Goal: Transaction & Acquisition: Purchase product/service

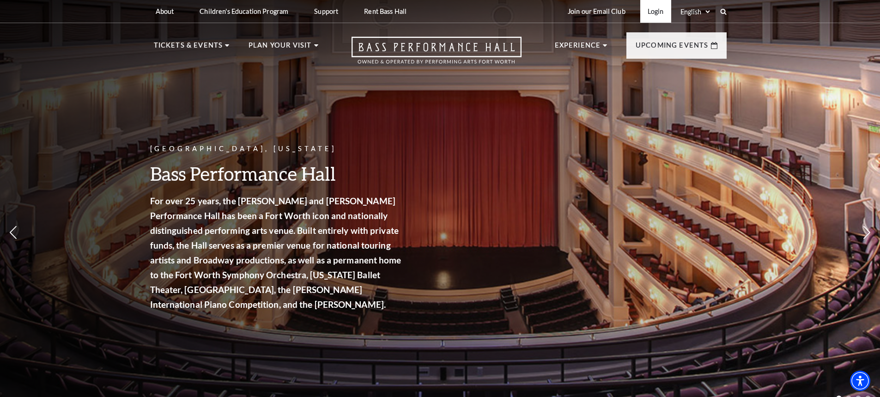
click at [657, 10] on link "Login" at bounding box center [655, 11] width 31 height 23
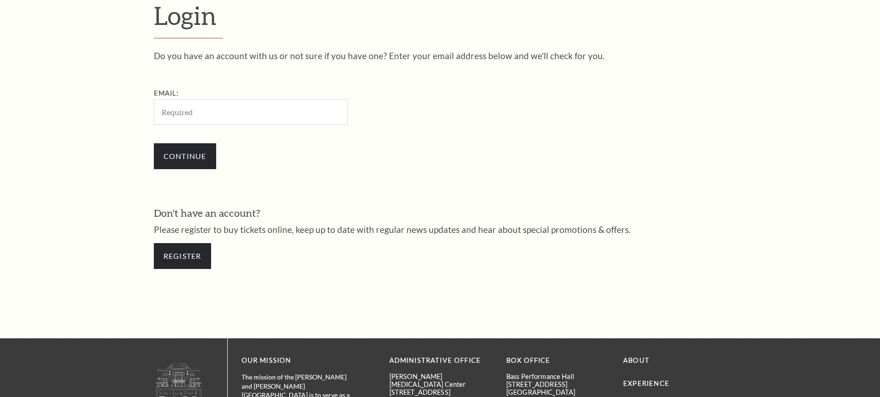
scroll to position [309, 0]
click at [269, 110] on input "Email:" at bounding box center [251, 111] width 194 height 25
type input "[EMAIL_ADDRESS][DOMAIN_NAME]"
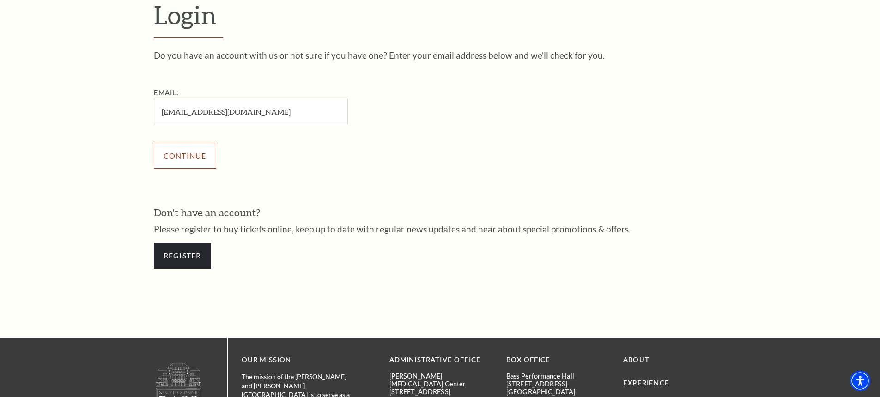
click at [192, 161] on input "Continue" at bounding box center [185, 156] width 62 height 26
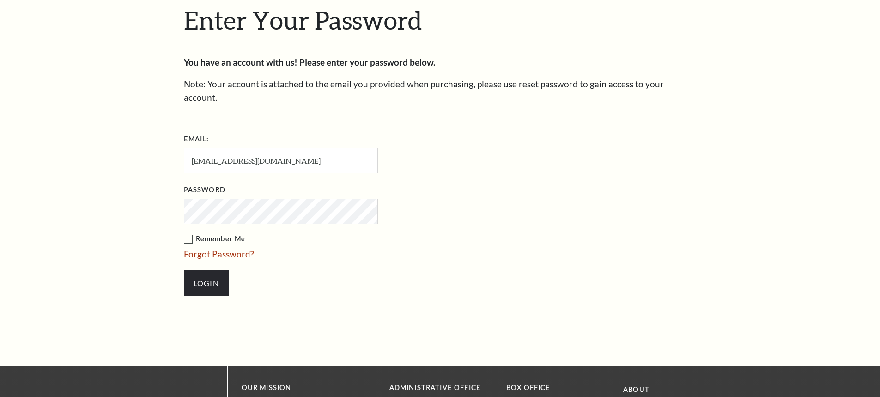
scroll to position [318, 0]
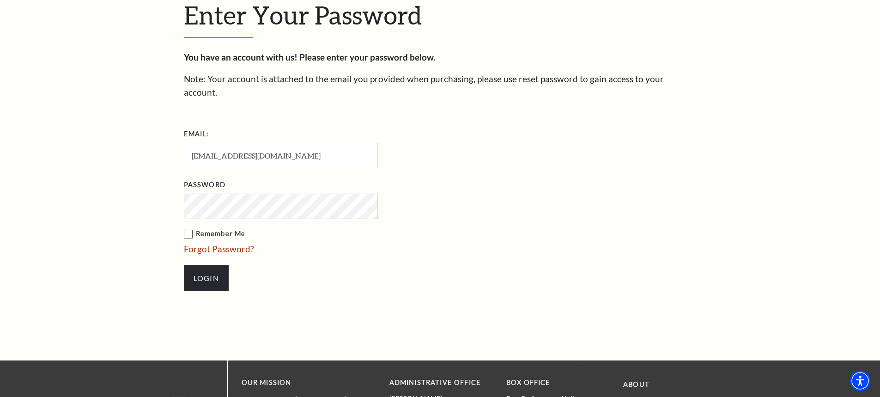
click at [184, 265] on input "Login" at bounding box center [206, 278] width 45 height 26
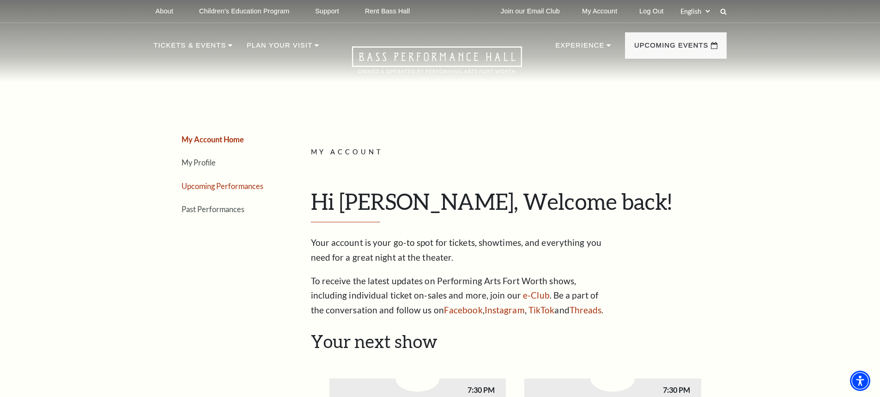
click at [226, 189] on link "Upcoming Performances" at bounding box center [222, 185] width 82 height 9
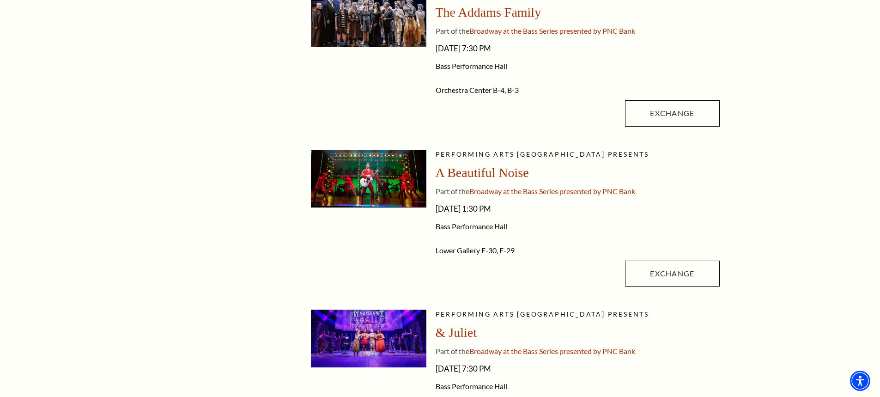
scroll to position [277, 0]
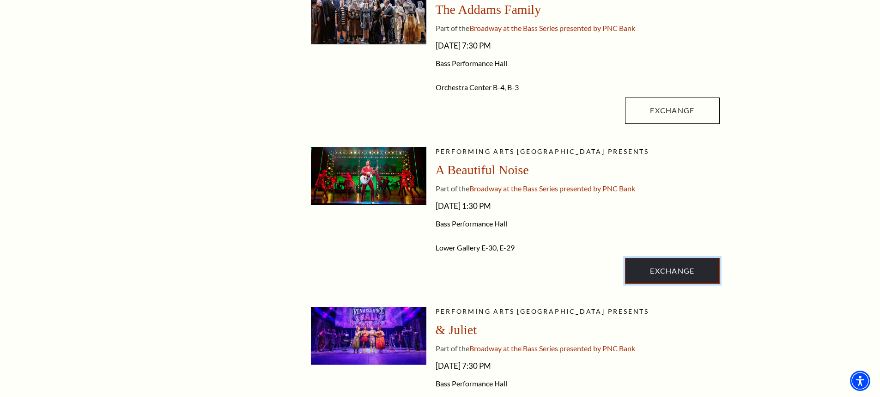
click at [680, 277] on link "Exchange" at bounding box center [672, 271] width 94 height 26
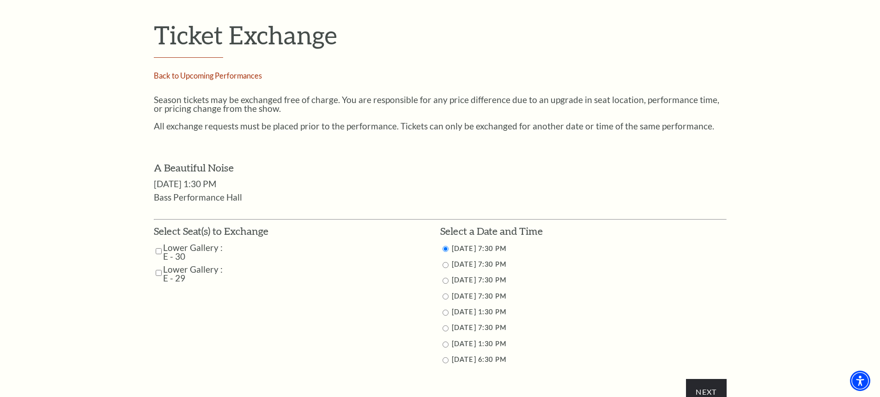
scroll to position [369, 0]
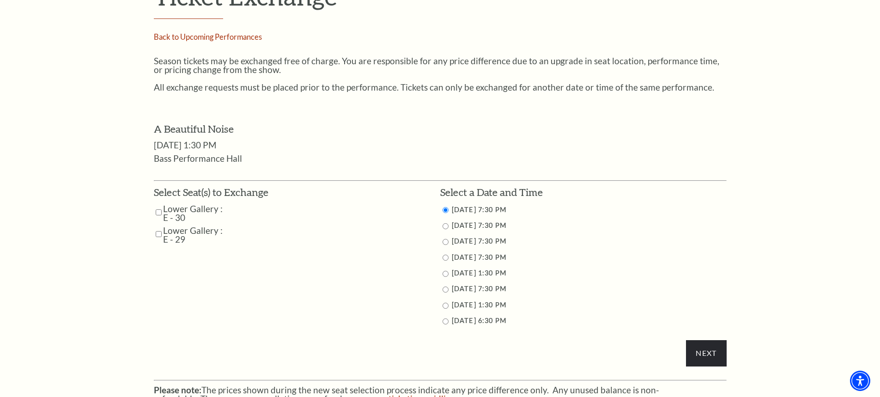
click at [157, 212] on input "Lower Gallery : E - 30" at bounding box center [159, 212] width 6 height 16
checkbox input "true"
click at [157, 237] on input "Lower Gallery : E - 29" at bounding box center [159, 234] width 6 height 16
checkbox input "true"
click at [447, 226] on input "10/29/2025 7:30 PM" at bounding box center [445, 226] width 6 height 6
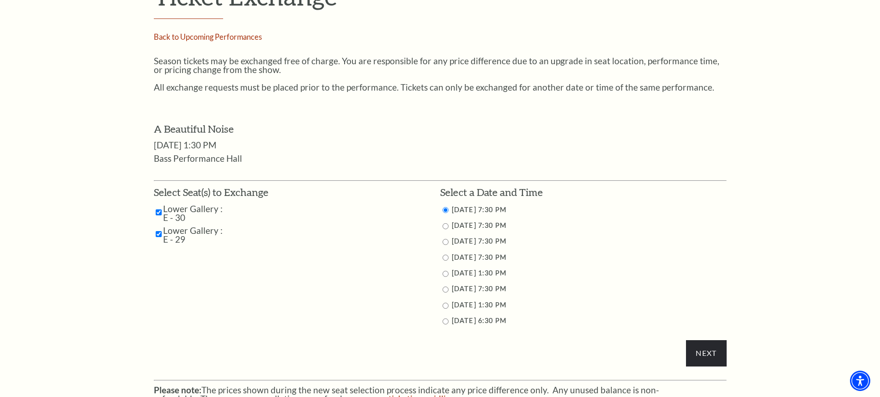
radio input "true"
click at [445, 241] on input "10/30/2025 7:30 PM" at bounding box center [445, 242] width 6 height 6
radio input "true"
click at [707, 350] on input "Next" at bounding box center [706, 353] width 40 height 26
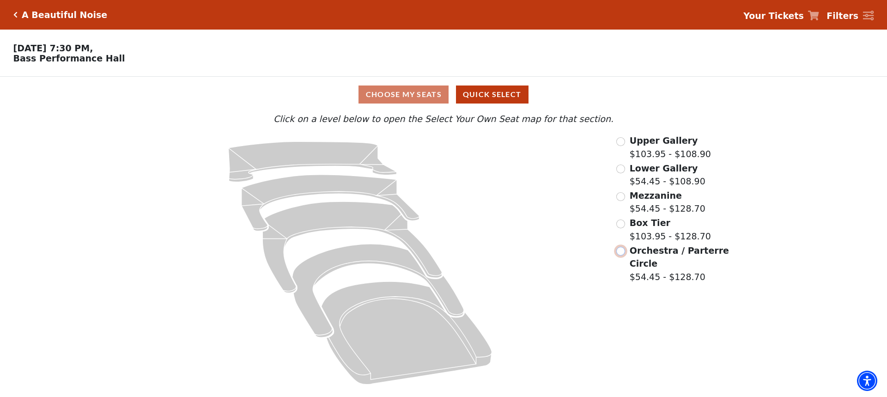
click at [619, 255] on input "Orchestra / Parterre Circle$54.45 - $128.70\a" at bounding box center [620, 251] width 9 height 9
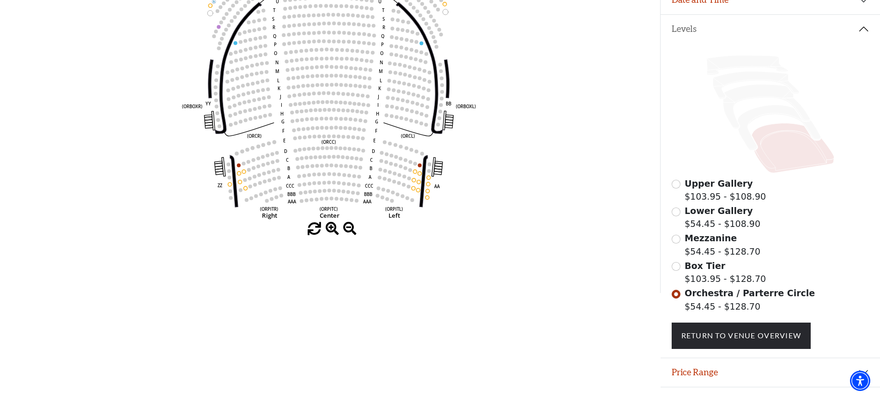
scroll to position [181, 0]
click at [674, 297] on input "Orchestra / Parterre Circle$54.45 - $128.70\a" at bounding box center [675, 293] width 9 height 9
click at [676, 270] on input "Box Tier$103.95 - $128.70\a" at bounding box center [675, 265] width 9 height 9
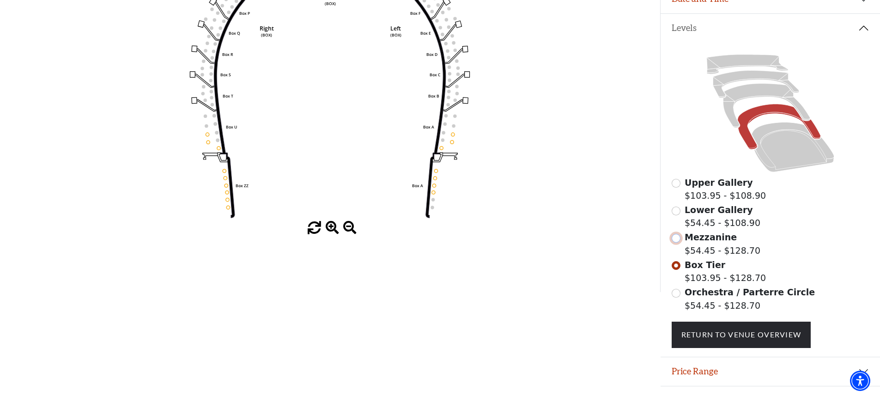
click at [676, 242] on input "Mezzanine$54.45 - $128.70\a" at bounding box center [675, 238] width 9 height 9
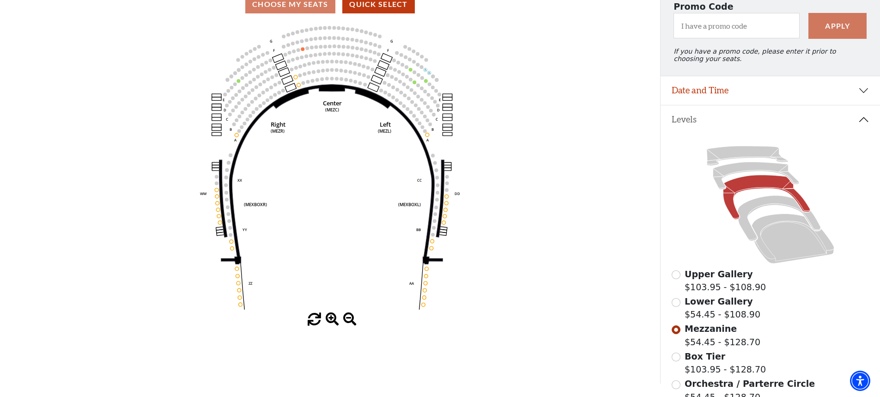
scroll to position [135, 0]
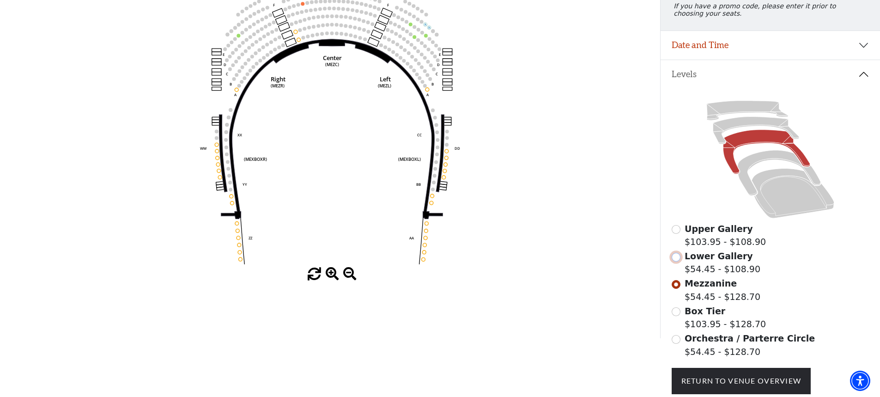
click at [676, 261] on input "Lower Gallery$54.45 - $108.90\a" at bounding box center [675, 257] width 9 height 9
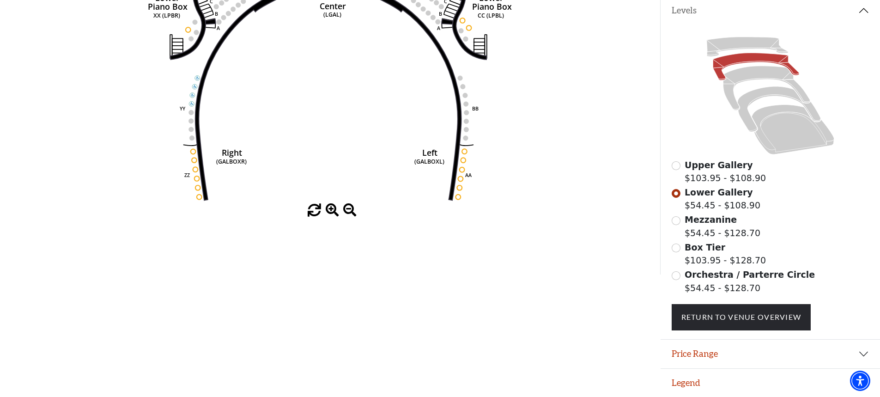
scroll to position [159, 0]
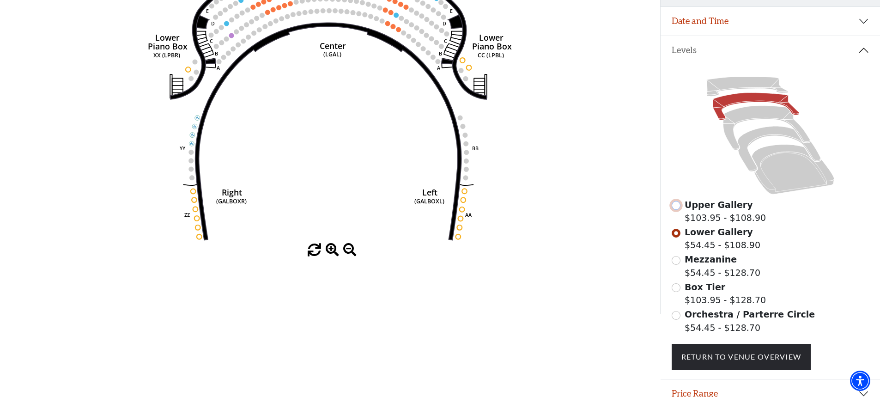
click at [678, 210] on input "Upper Gallery$103.95 - $108.90\a" at bounding box center [675, 205] width 9 height 9
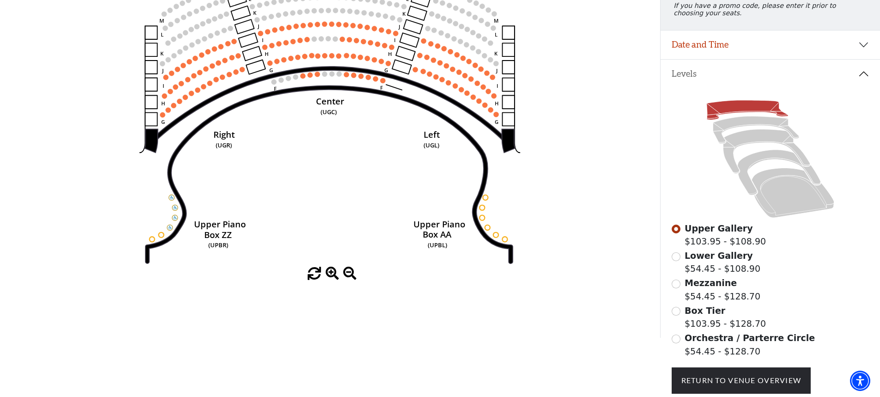
scroll to position [181, 0]
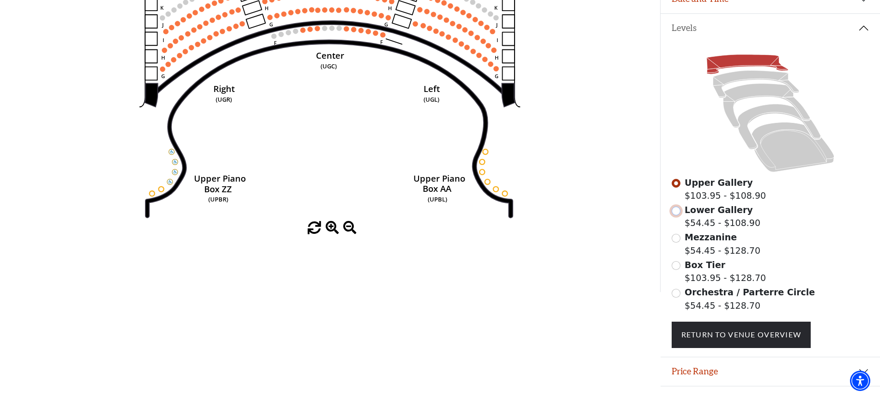
click at [676, 215] on input "Lower Gallery$54.45 - $108.90\a" at bounding box center [675, 210] width 9 height 9
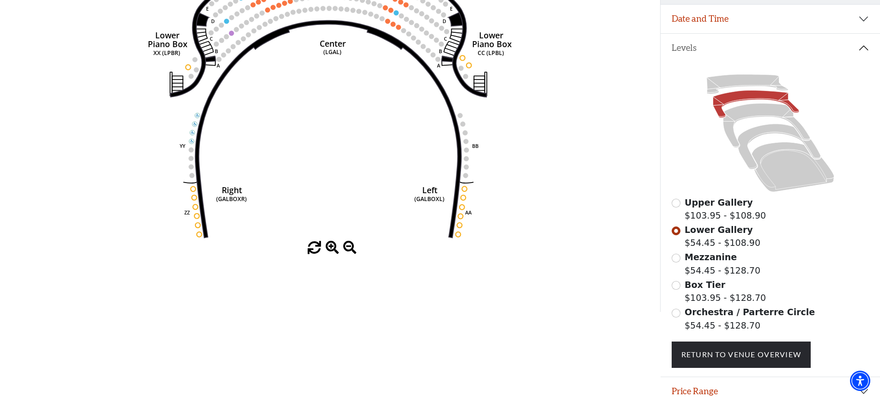
scroll to position [0, 0]
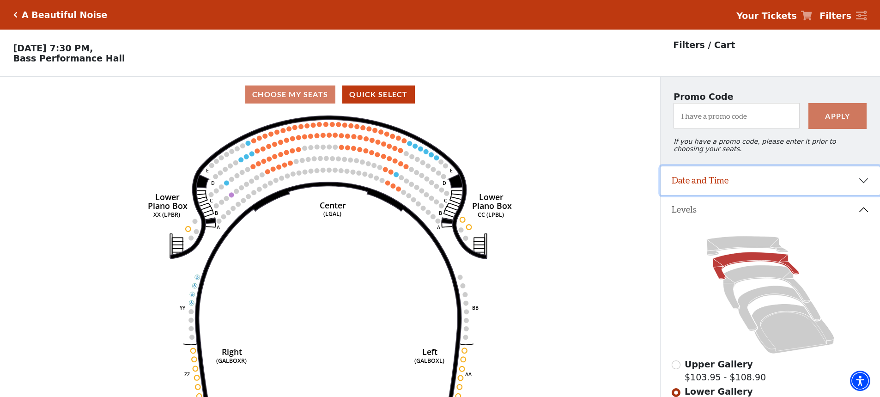
click at [707, 187] on button "Date and Time" at bounding box center [769, 180] width 219 height 29
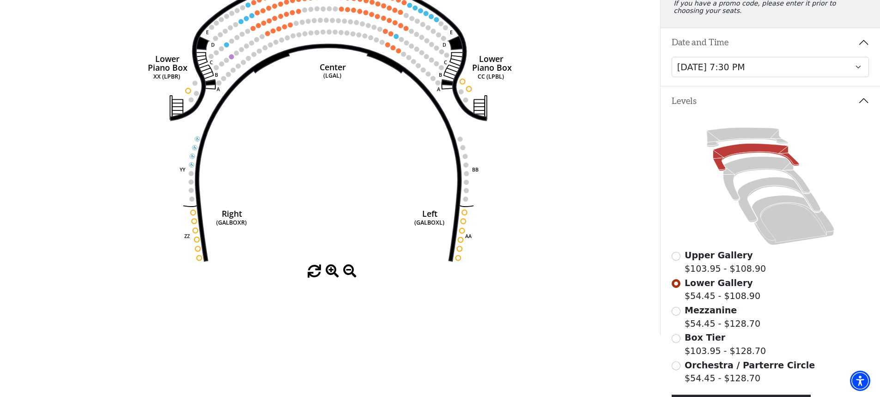
scroll to position [139, 0]
click at [856, 74] on select "Tuesday, October 28 at 7:30 PM Wednesday, October 29 at 7:30 PM Thursday, Octob…" at bounding box center [770, 66] width 198 height 21
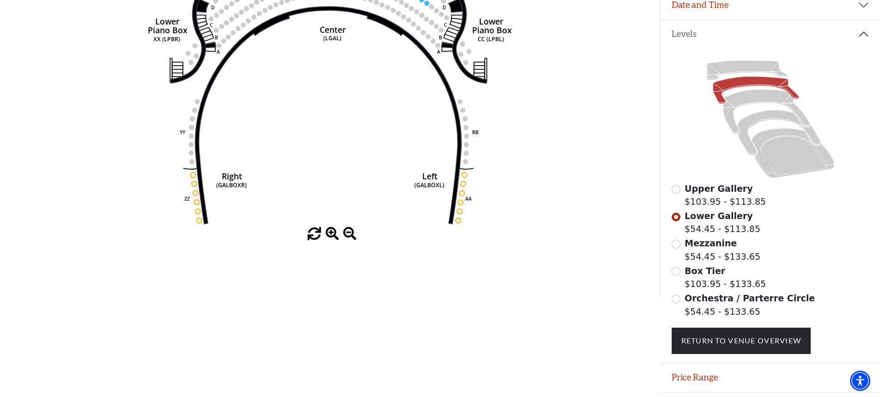
scroll to position [181, 0]
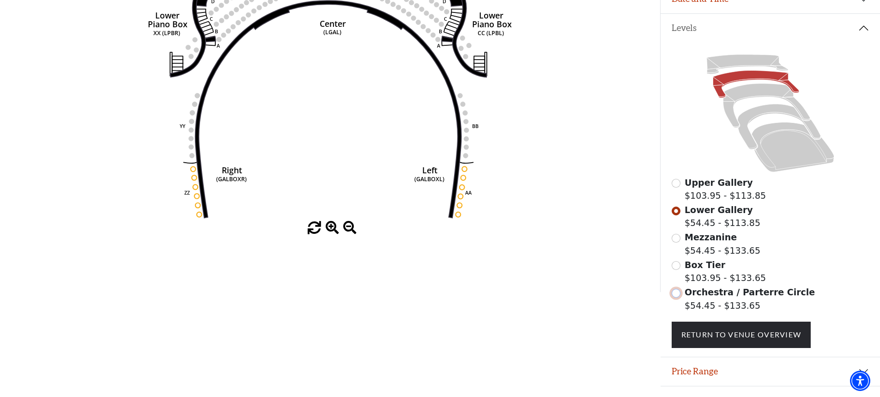
click at [677, 297] on input "Orchestra / Parterre Circle$54.45 - $133.65\a" at bounding box center [675, 293] width 9 height 9
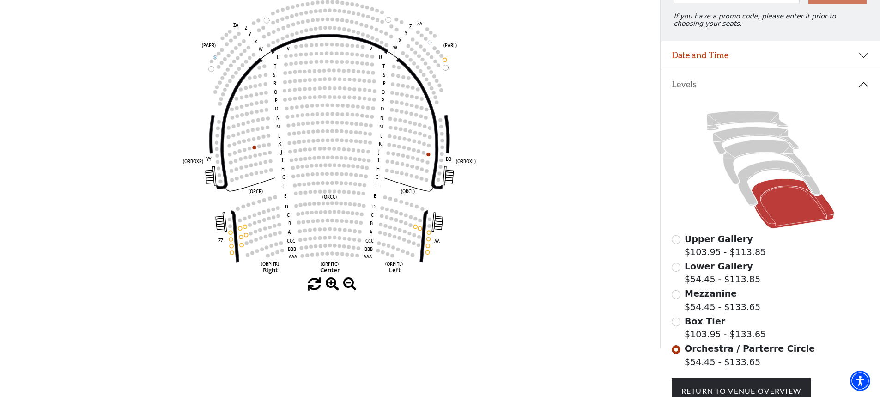
scroll to position [135, 0]
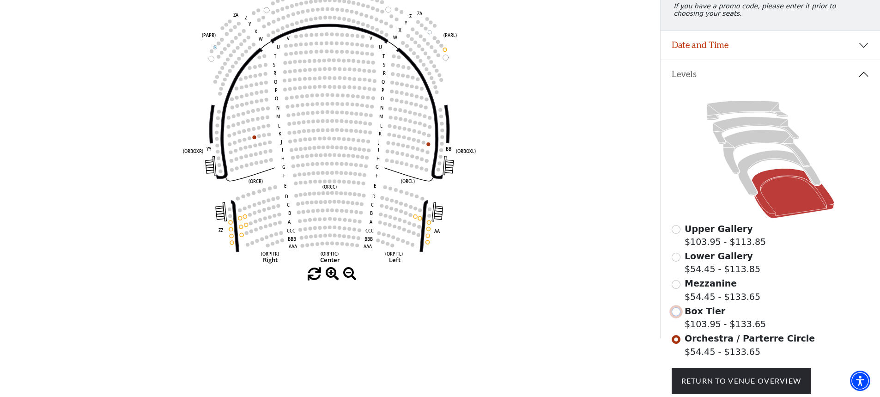
click at [676, 316] on input "Box Tier$103.95 - $133.65\a" at bounding box center [675, 311] width 9 height 9
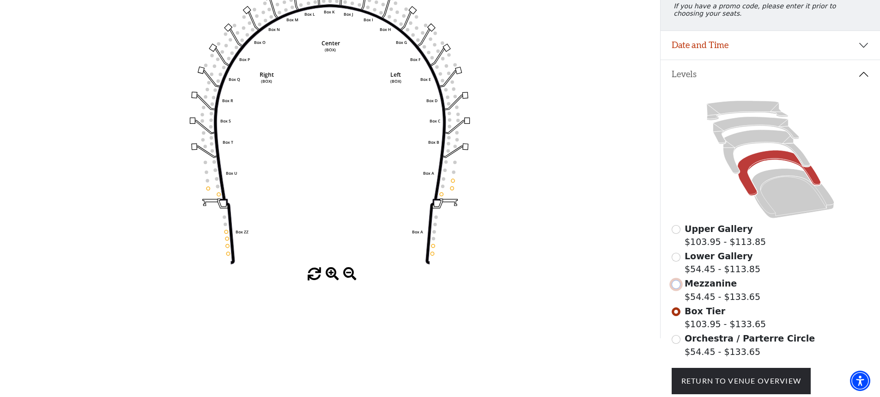
click at [675, 289] on input "Mezzanine$54.45 - $133.65\a" at bounding box center [675, 284] width 9 height 9
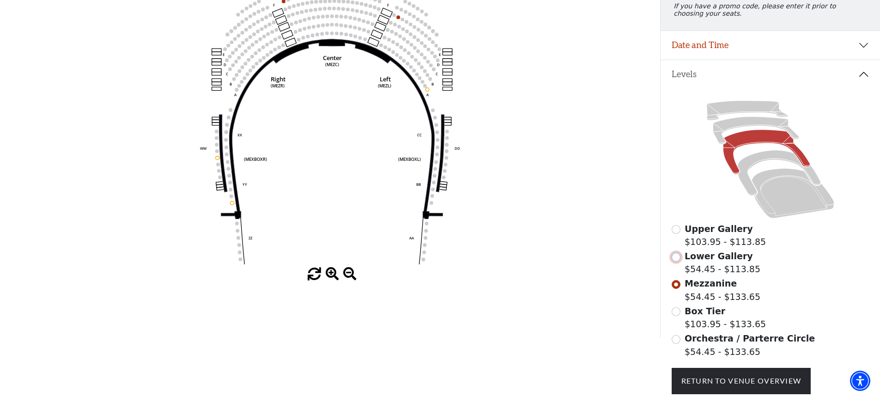
click at [674, 261] on input "Lower Gallery$54.45 - $113.85\a" at bounding box center [675, 257] width 9 height 9
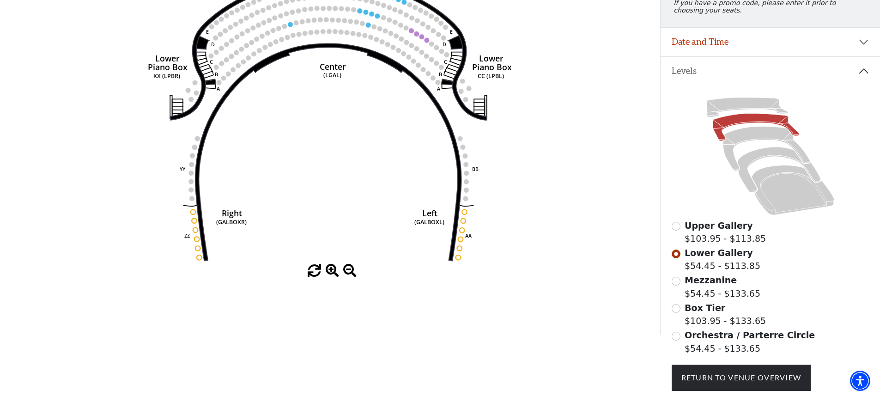
scroll to position [0, 0]
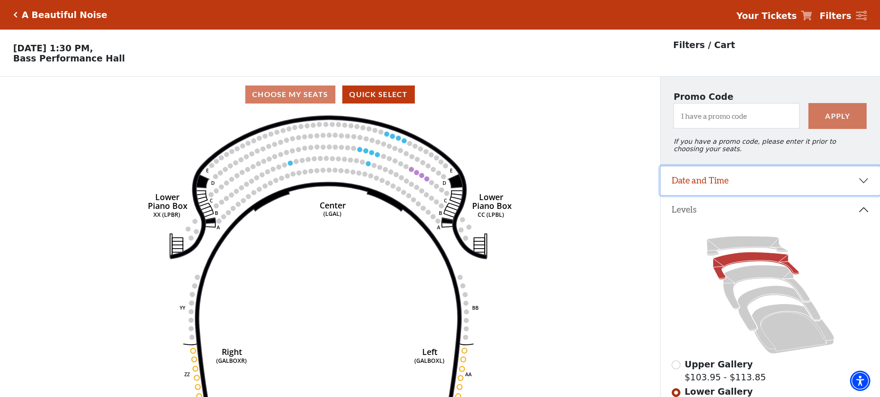
click at [712, 190] on button "Date and Time" at bounding box center [769, 180] width 219 height 29
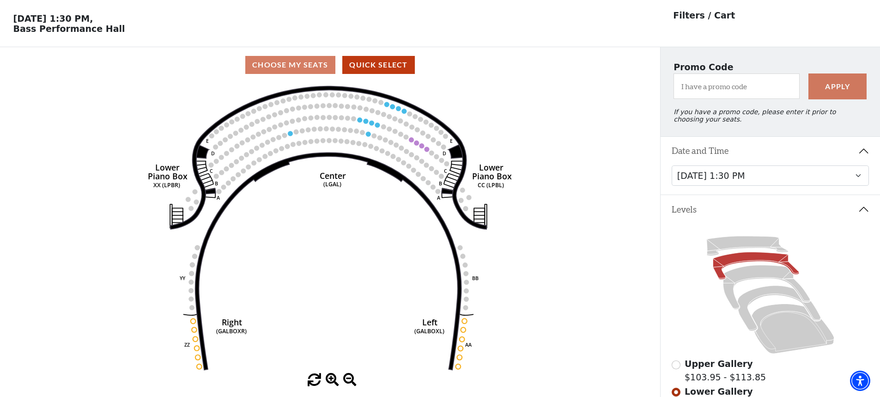
scroll to position [46, 0]
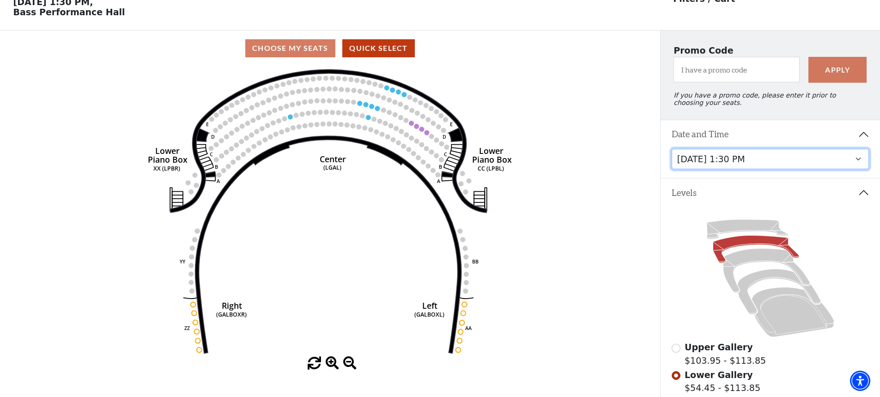
click at [815, 164] on select "Tuesday, October 28 at 7:30 PM Wednesday, October 29 at 7:30 PM Thursday, Octob…" at bounding box center [770, 159] width 198 height 21
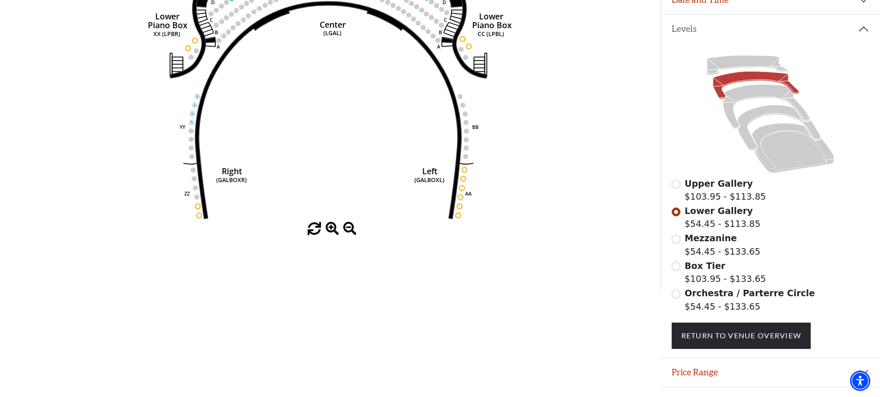
scroll to position [181, 0]
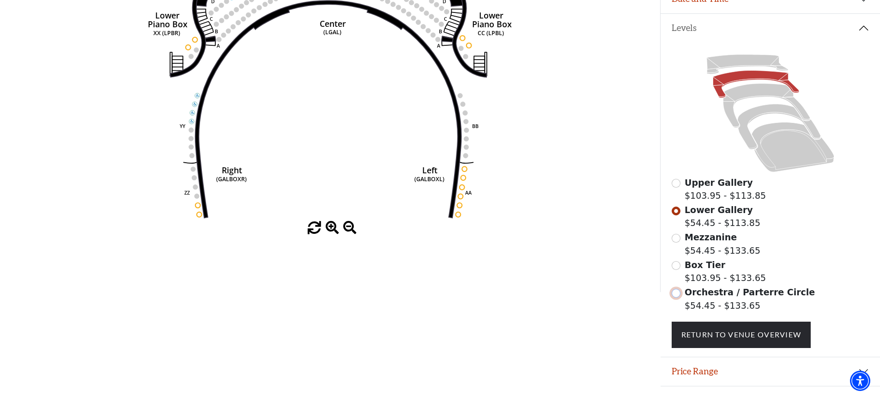
click at [676, 297] on input "Orchestra / Parterre Circle$54.45 - $133.65\a" at bounding box center [675, 293] width 9 height 9
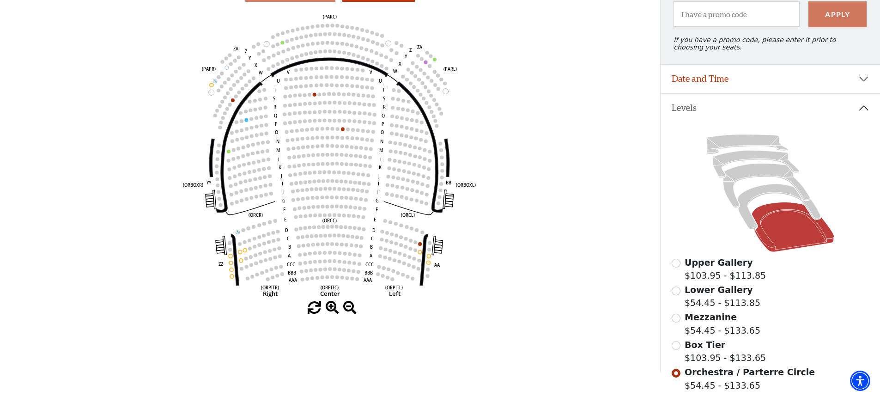
scroll to position [205, 0]
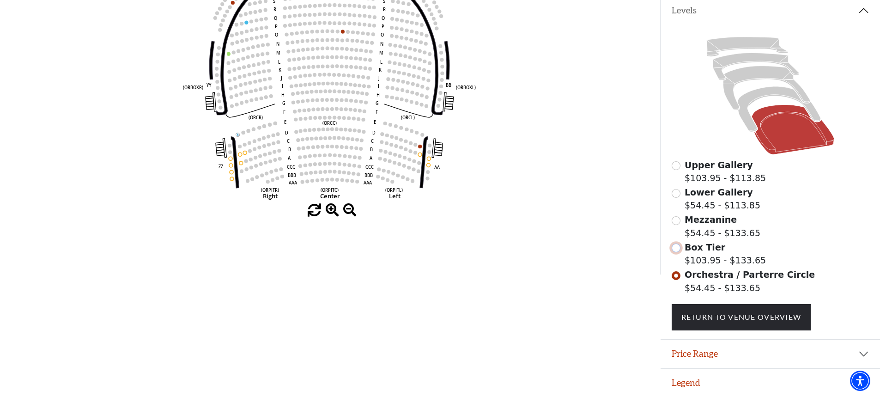
click at [676, 248] on input "Box Tier$103.95 - $133.65\a" at bounding box center [675, 247] width 9 height 9
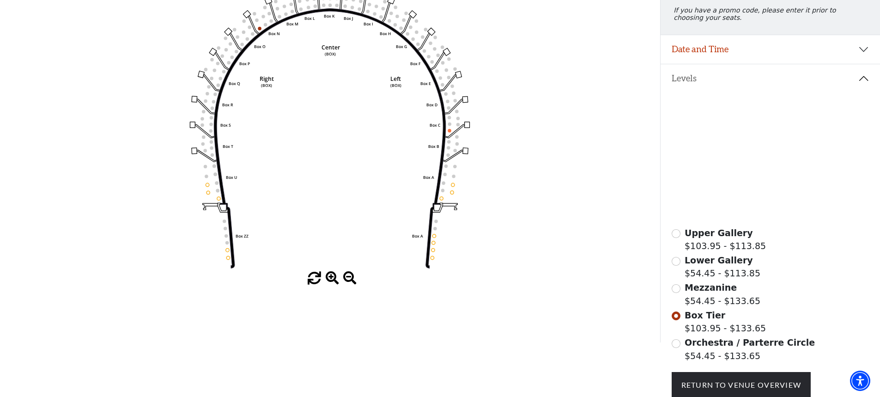
scroll to position [113, 0]
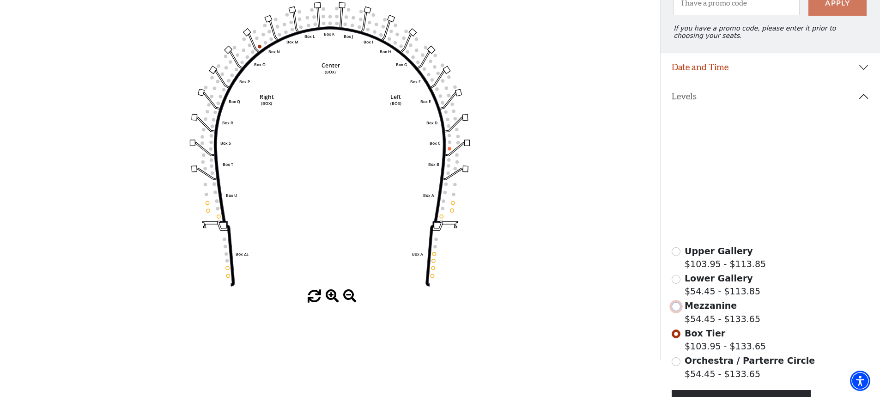
click at [678, 311] on input "Mezzanine$54.45 - $133.65\a" at bounding box center [675, 306] width 9 height 9
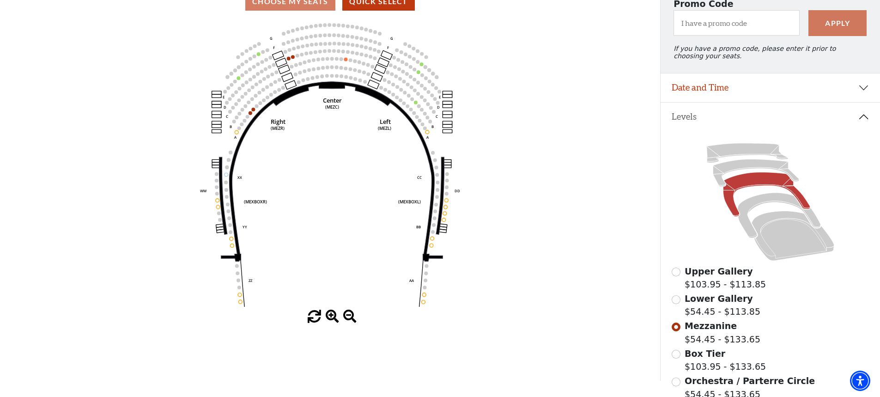
scroll to position [92, 0]
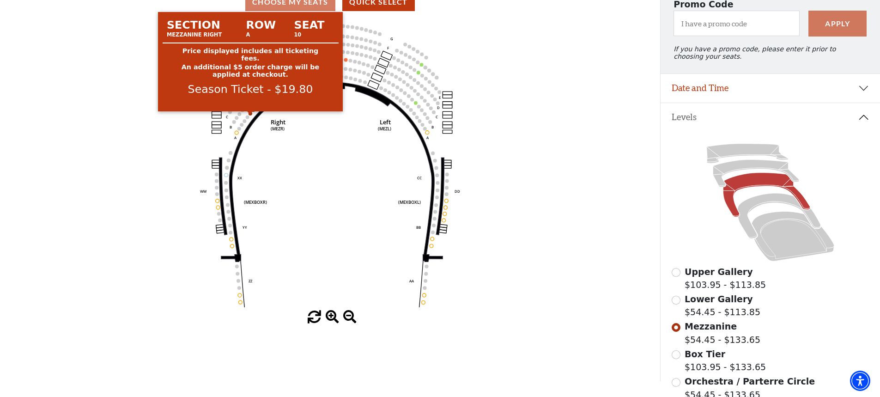
click at [249, 115] on circle at bounding box center [250, 113] width 4 height 4
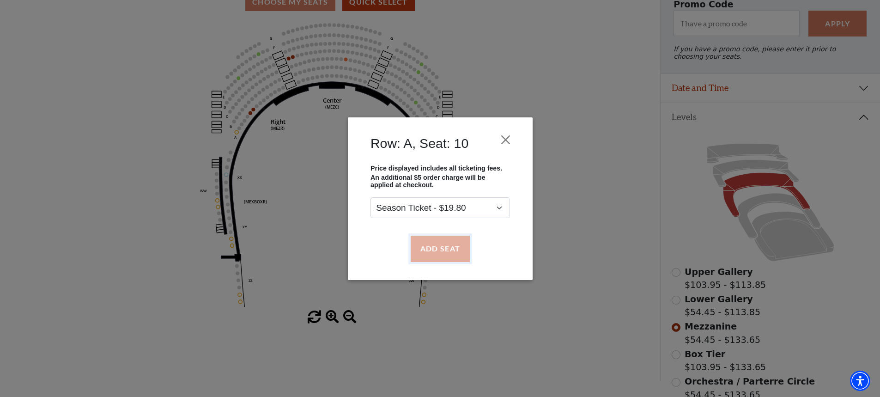
click at [435, 247] on button "Add Seat" at bounding box center [439, 248] width 59 height 26
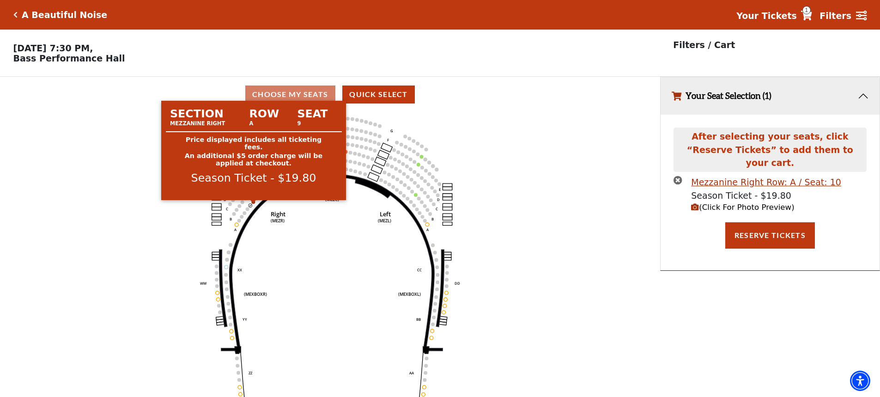
click at [253, 204] on circle at bounding box center [254, 202] width 4 height 4
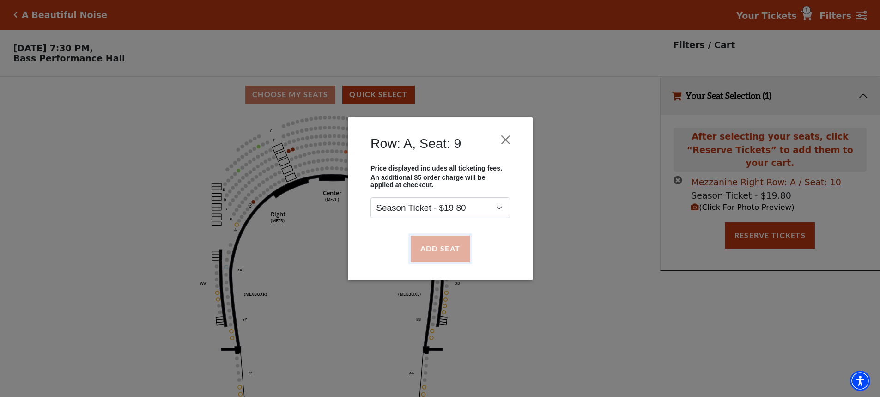
click at [436, 249] on button "Add Seat" at bounding box center [439, 248] width 59 height 26
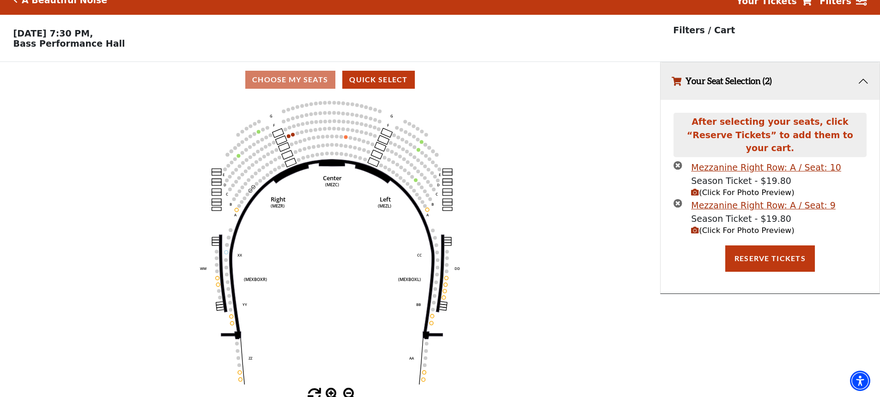
scroll to position [23, 0]
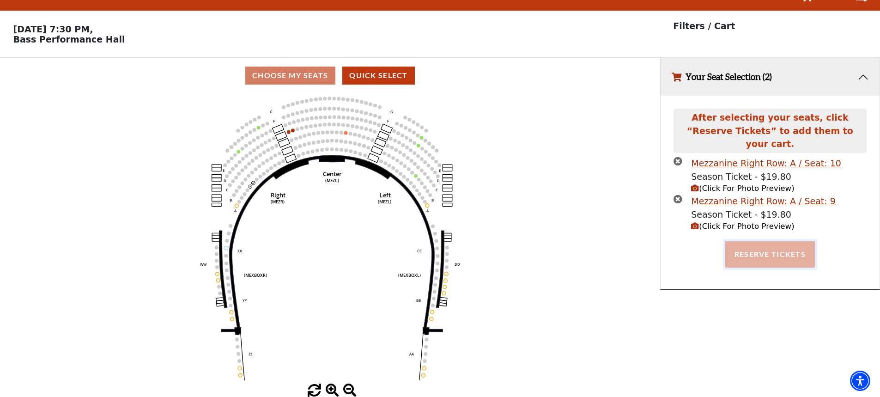
click at [760, 246] on button "Reserve Tickets" at bounding box center [770, 254] width 90 height 26
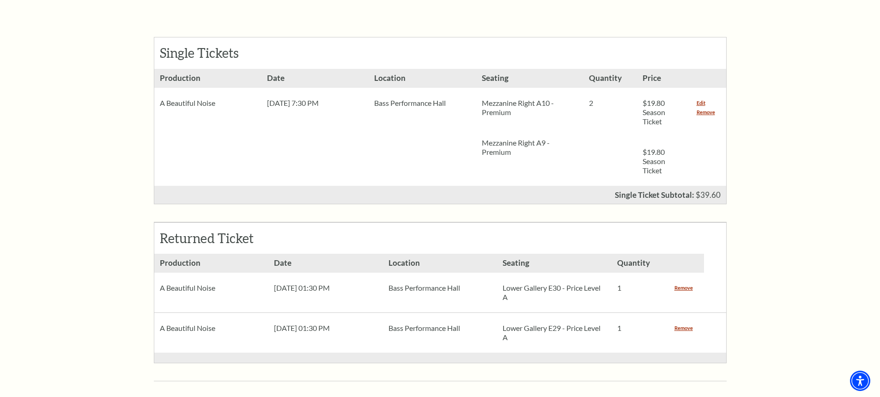
scroll to position [369, 0]
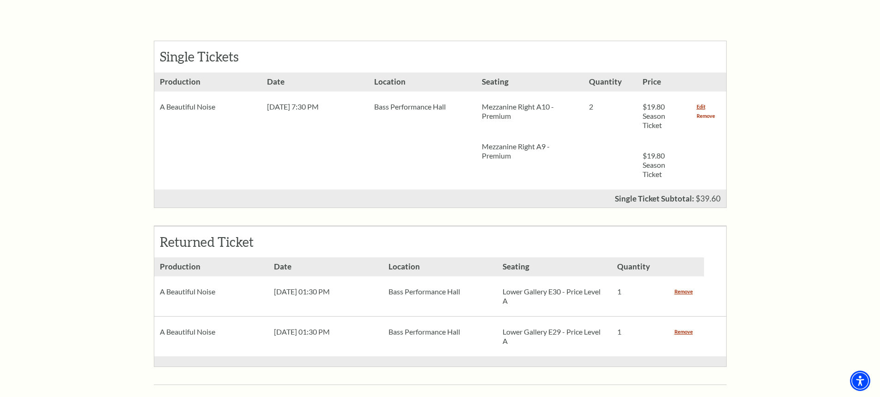
click at [706, 111] on link "Remove" at bounding box center [705, 115] width 18 height 9
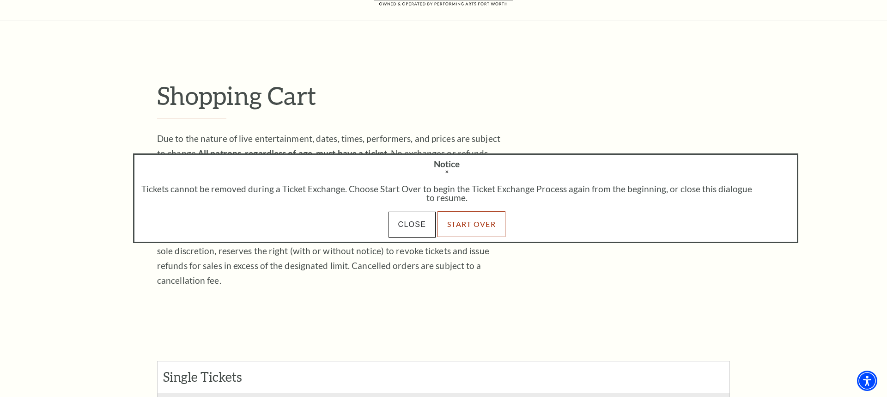
click at [474, 224] on link "Start Over" at bounding box center [471, 224] width 68 height 26
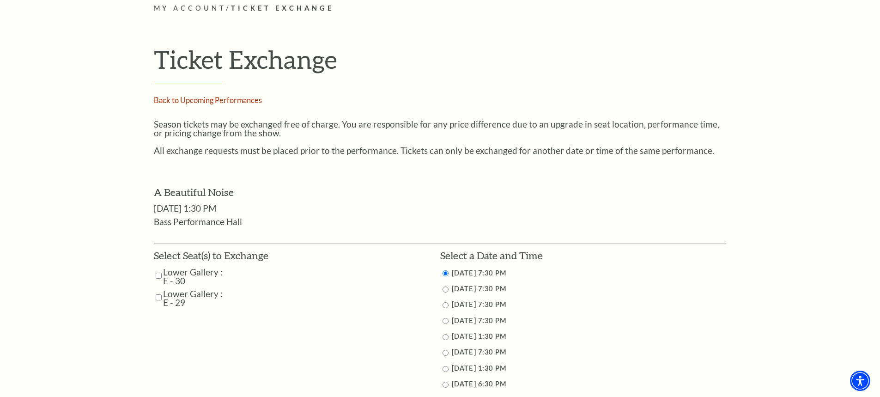
scroll to position [323, 0]
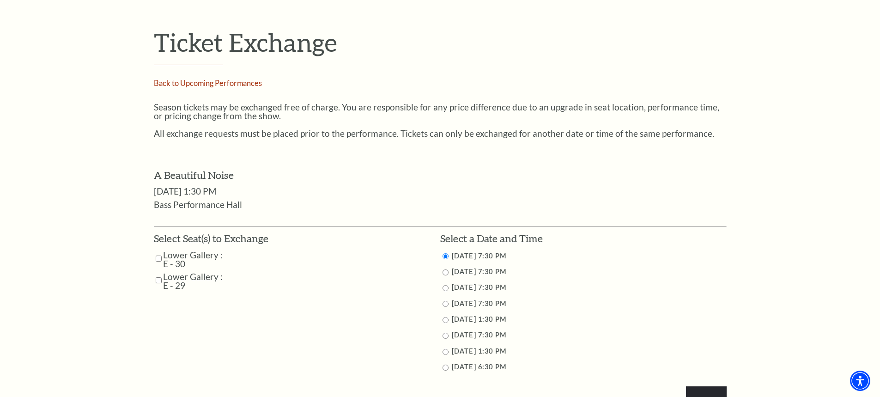
click at [158, 259] on input "Lower Gallery : E - 30" at bounding box center [159, 258] width 6 height 16
checkbox input "true"
click at [156, 279] on input "Lower Gallery : E - 29" at bounding box center [159, 280] width 6 height 16
checkbox input "true"
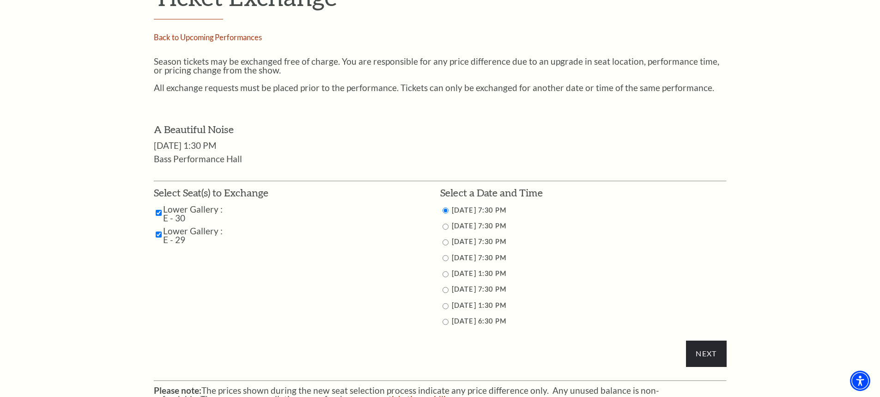
scroll to position [369, 0]
click at [447, 243] on input "10/30/2025 7:30 PM" at bounding box center [445, 242] width 6 height 6
radio input "true"
click at [710, 357] on input "Next" at bounding box center [706, 353] width 40 height 26
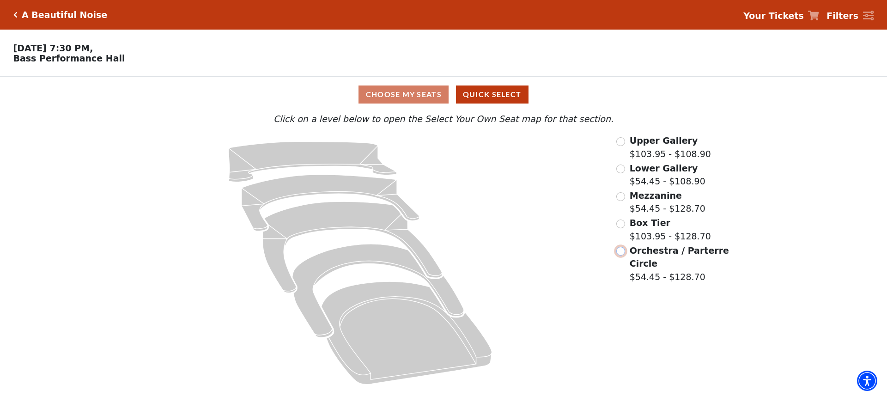
click at [620, 255] on input "Orchestra / Parterre Circle$54.45 - $128.70\a" at bounding box center [620, 251] width 9 height 9
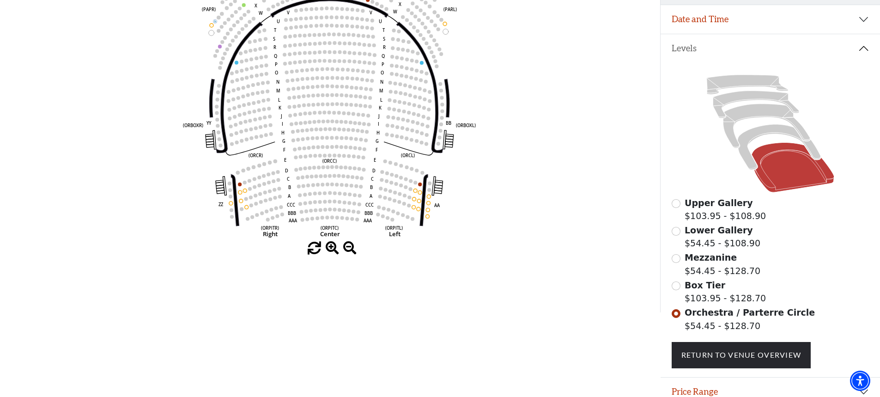
scroll to position [181, 0]
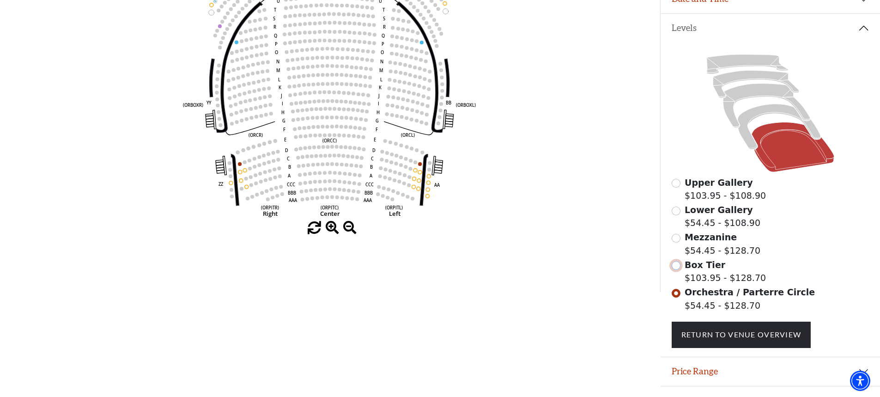
click at [679, 270] on input "Box Tier$103.95 - $128.70\a" at bounding box center [675, 265] width 9 height 9
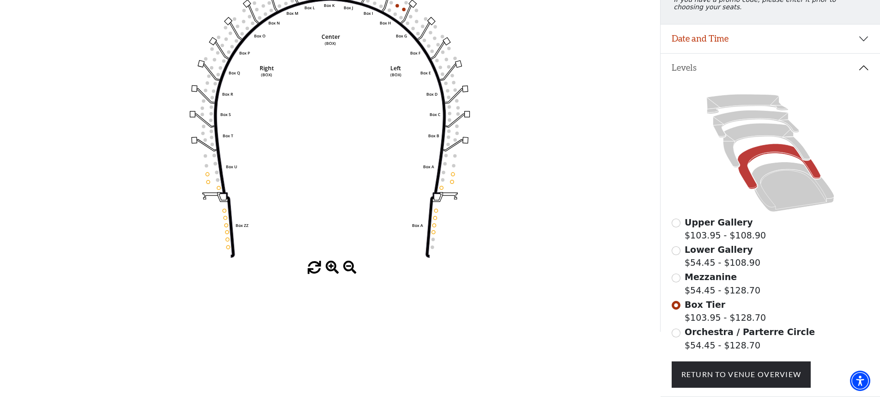
scroll to position [113, 0]
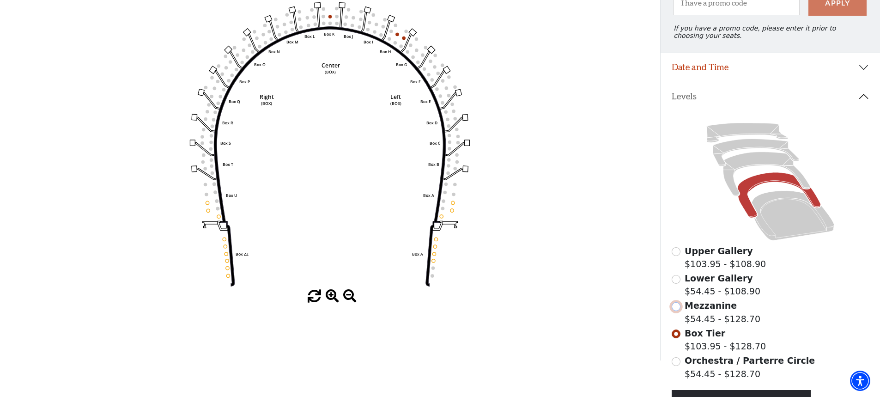
click at [672, 311] on input "Mezzanine$54.45 - $128.70\a" at bounding box center [675, 306] width 9 height 9
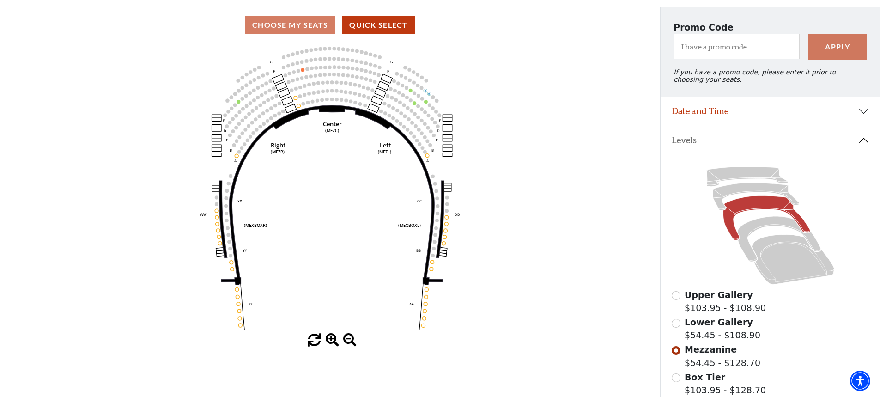
scroll to position [43, 0]
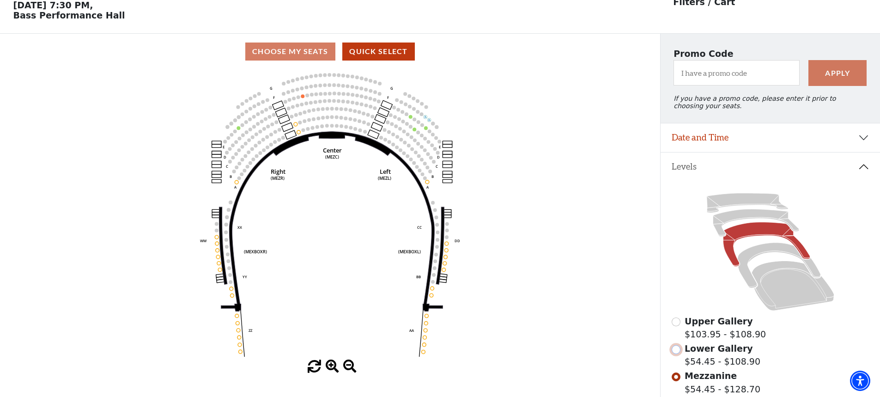
click at [677, 354] on input "Lower Gallery$54.45 - $108.90\a" at bounding box center [675, 349] width 9 height 9
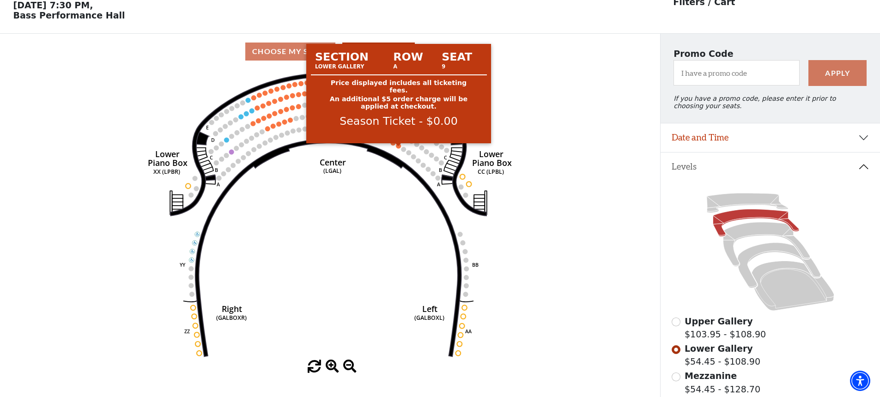
click at [398, 148] on circle at bounding box center [398, 145] width 5 height 5
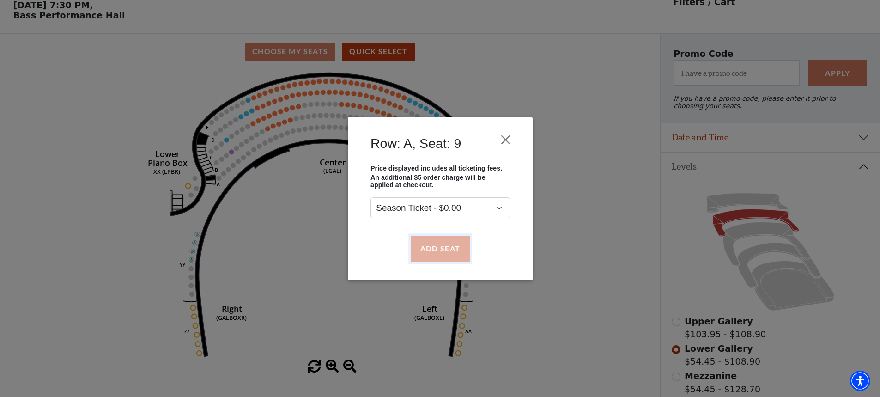
click at [444, 250] on button "Add Seat" at bounding box center [439, 248] width 59 height 26
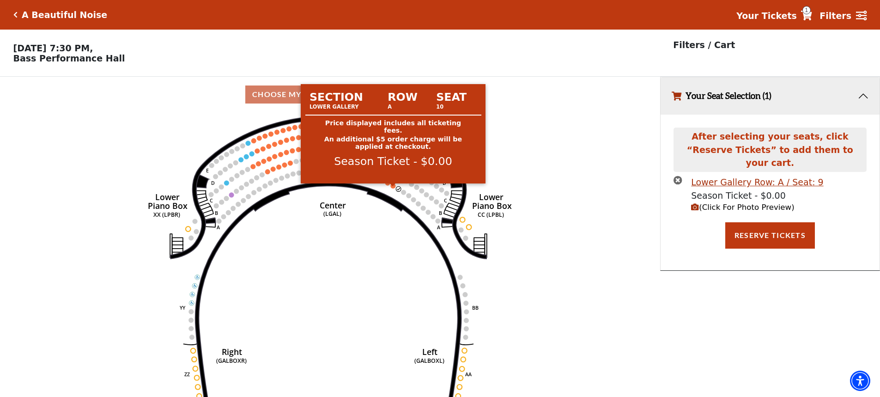
click at [392, 188] on circle at bounding box center [393, 185] width 5 height 5
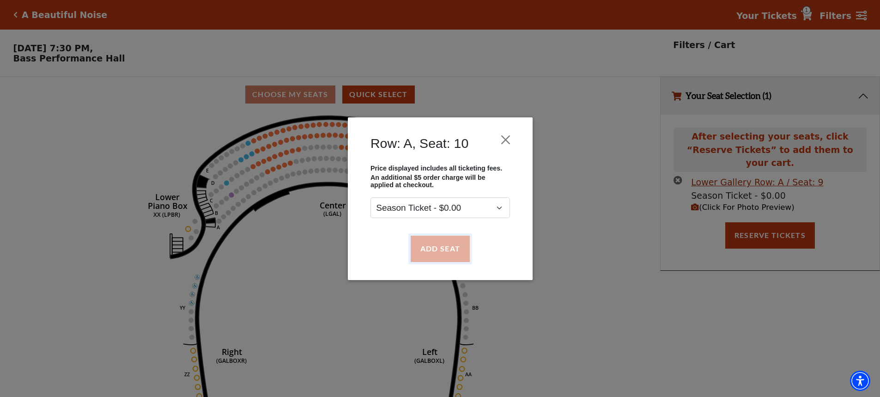
click at [446, 247] on button "Add Seat" at bounding box center [439, 248] width 59 height 26
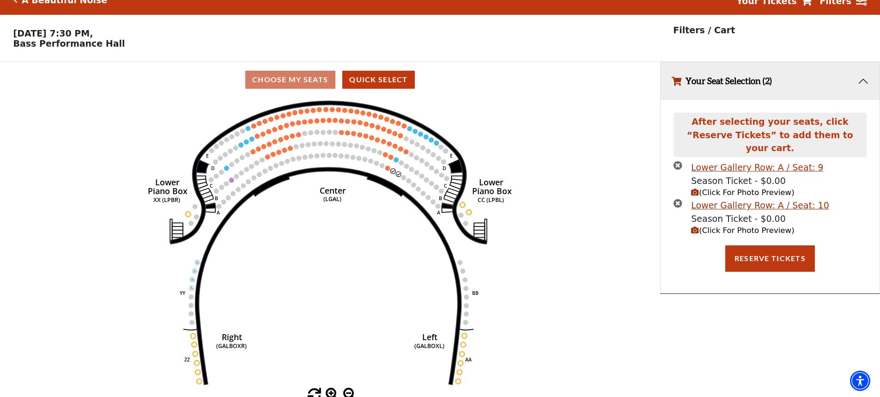
scroll to position [23, 0]
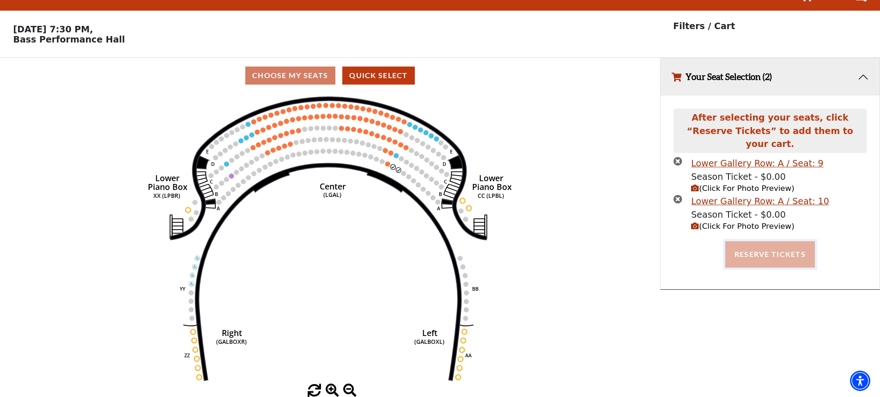
click at [758, 241] on button "Reserve Tickets" at bounding box center [770, 254] width 90 height 26
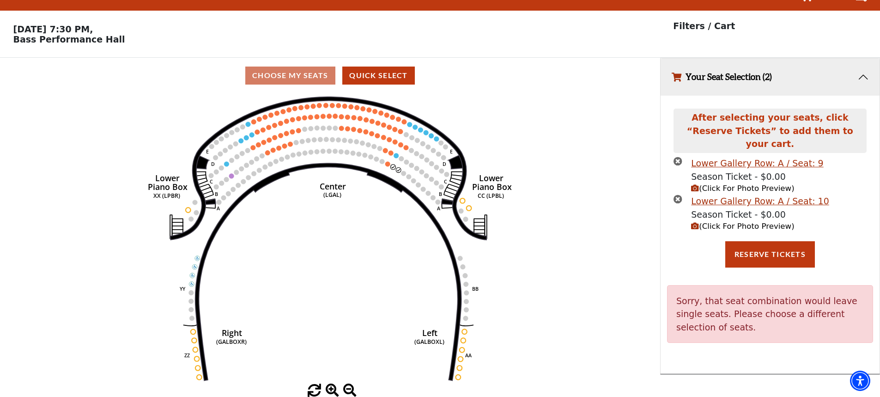
click at [678, 194] on icon "times-circle" at bounding box center [677, 198] width 9 height 9
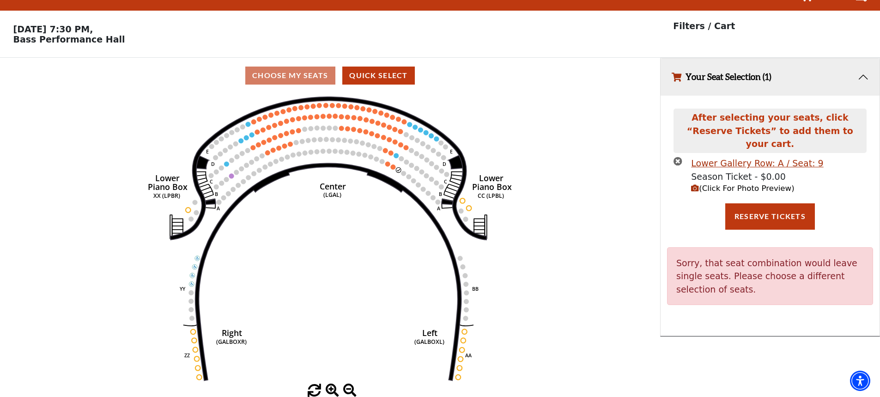
click at [677, 157] on icon "times-circle" at bounding box center [677, 161] width 9 height 9
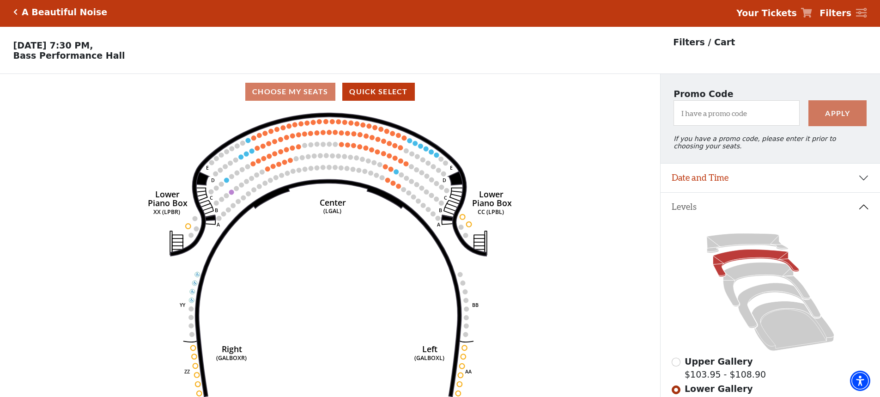
scroll to position [0, 0]
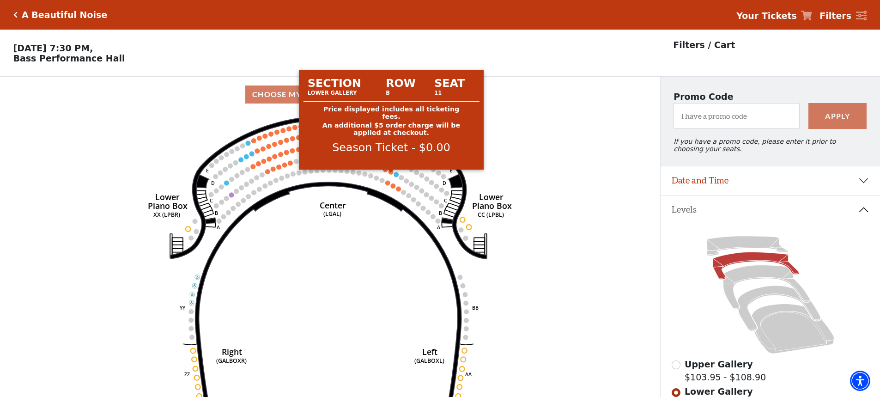
click at [391, 175] on circle at bounding box center [390, 171] width 5 height 5
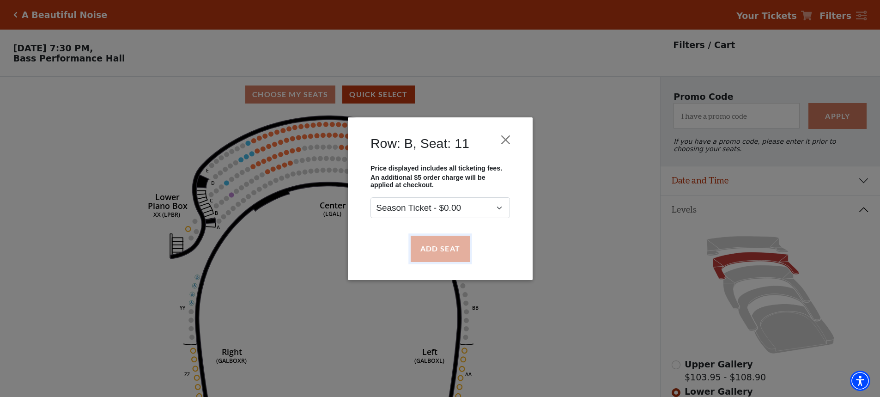
click at [429, 250] on button "Add Seat" at bounding box center [439, 248] width 59 height 26
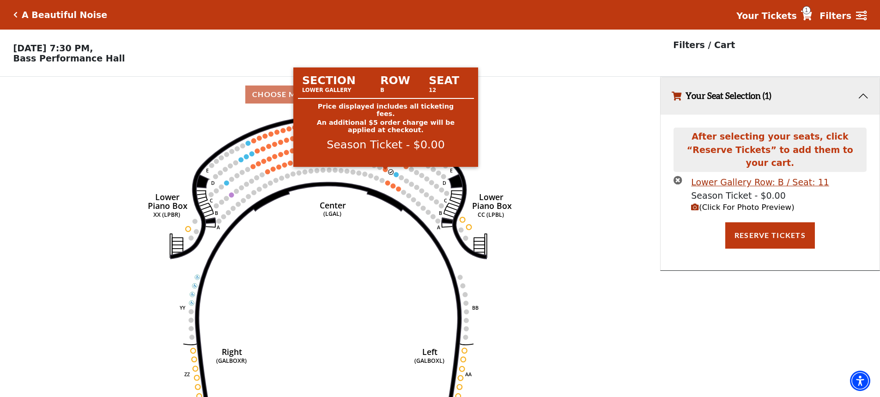
click at [385, 172] on circle at bounding box center [385, 169] width 5 height 5
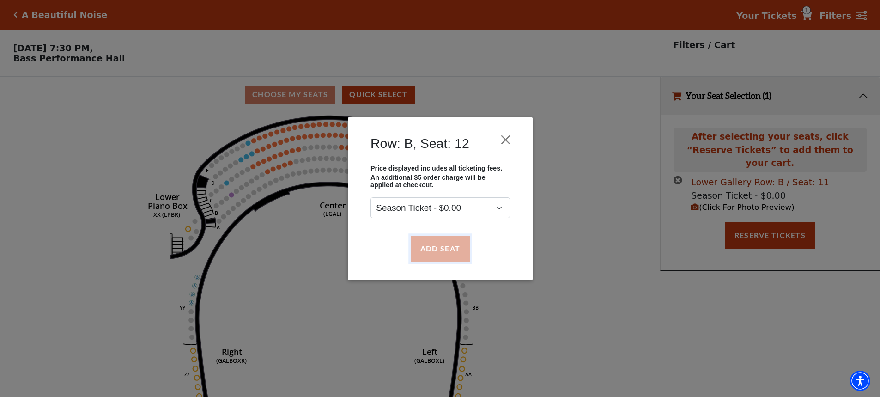
click at [423, 249] on button "Add Seat" at bounding box center [439, 248] width 59 height 26
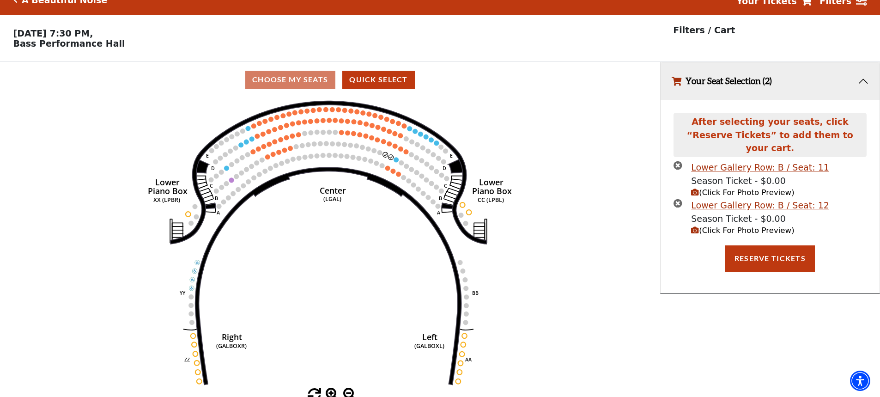
scroll to position [23, 0]
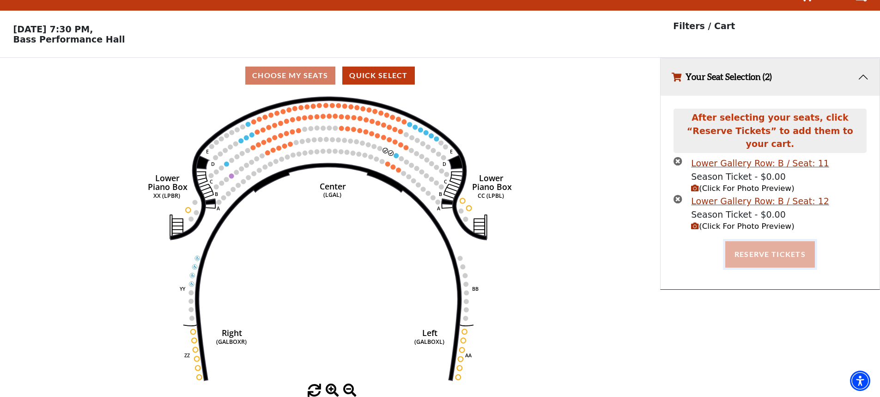
click at [772, 241] on button "Reserve Tickets" at bounding box center [770, 254] width 90 height 26
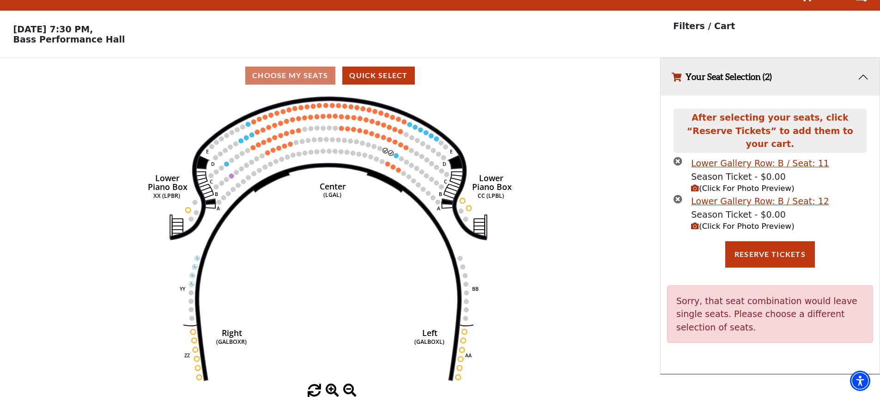
click at [677, 194] on icon "times-circle" at bounding box center [677, 198] width 9 height 9
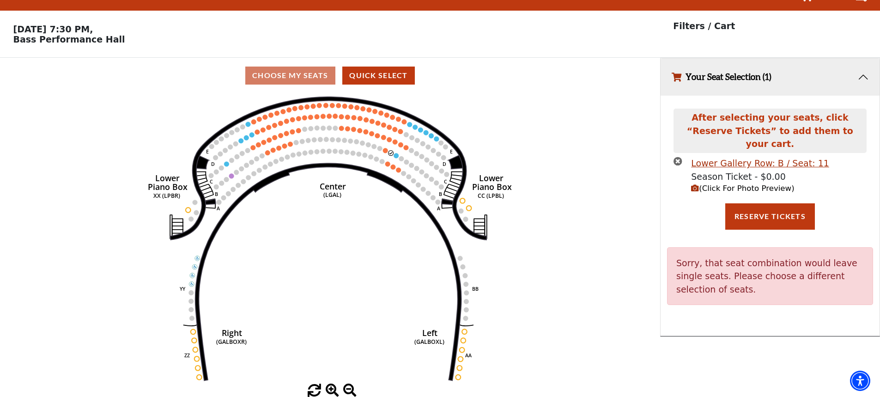
click at [679, 157] on icon "times-circle" at bounding box center [677, 161] width 9 height 9
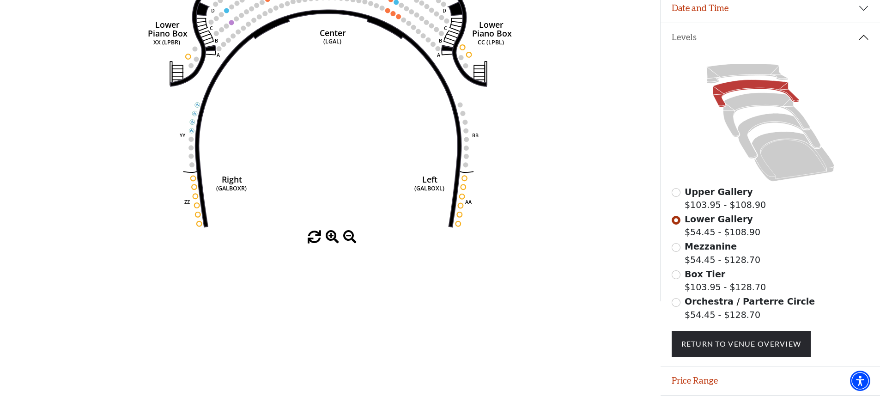
scroll to position [0, 0]
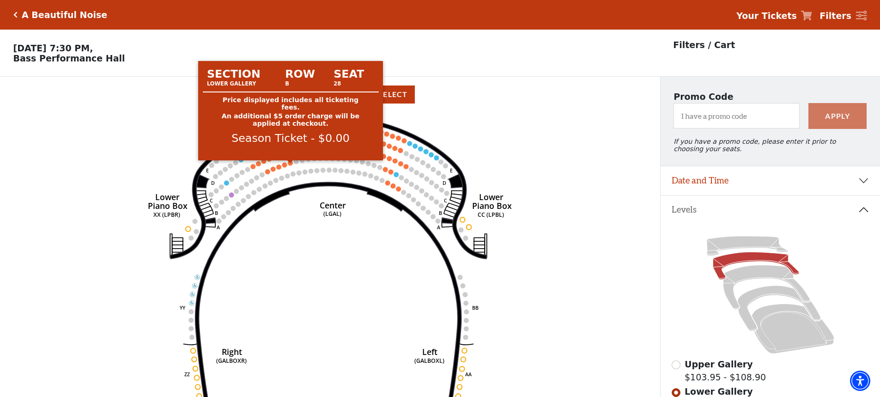
click at [290, 165] on circle at bounding box center [290, 162] width 5 height 5
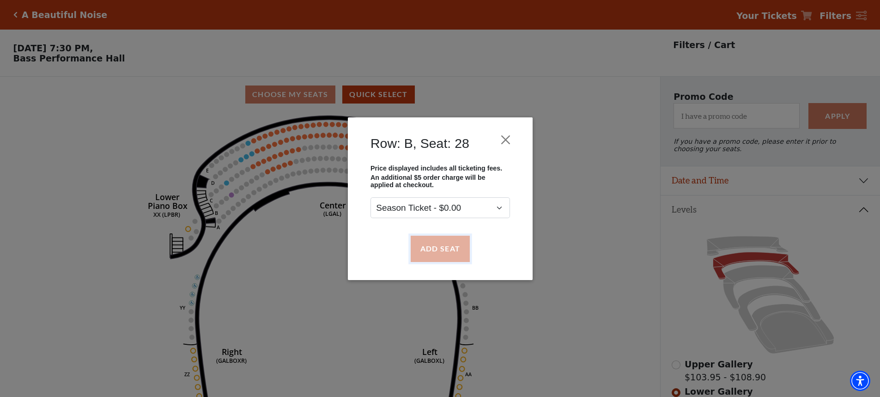
click at [440, 254] on button "Add Seat" at bounding box center [439, 248] width 59 height 26
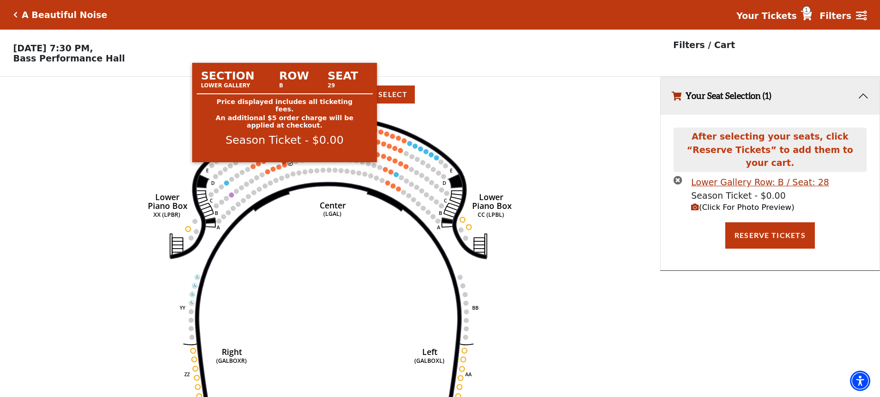
click at [285, 167] on circle at bounding box center [284, 164] width 5 height 5
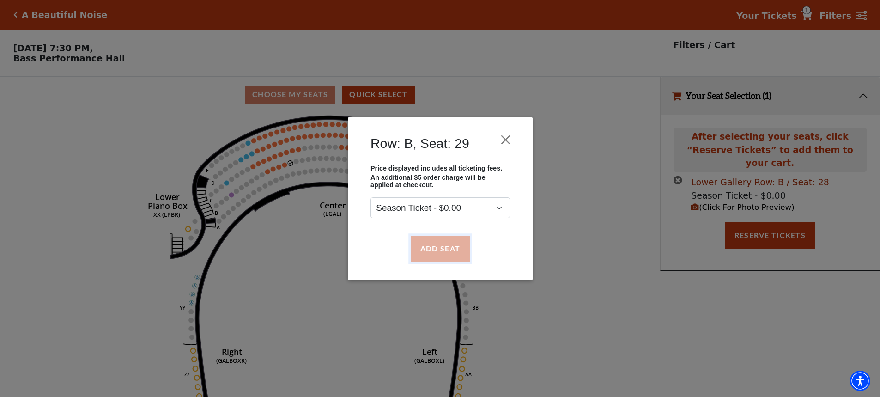
click at [443, 253] on button "Add Seat" at bounding box center [439, 248] width 59 height 26
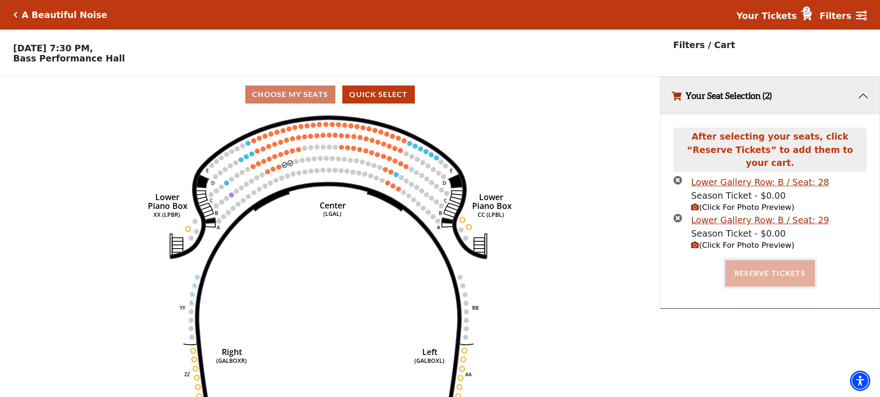
click at [759, 266] on button "Reserve Tickets" at bounding box center [770, 273] width 90 height 26
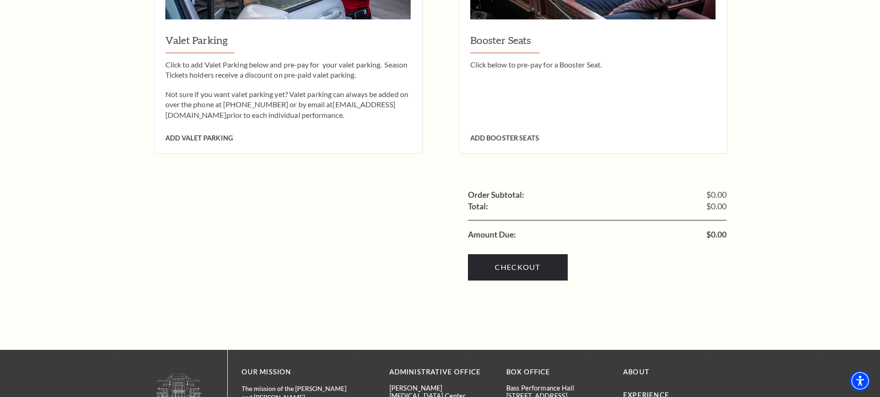
scroll to position [970, 0]
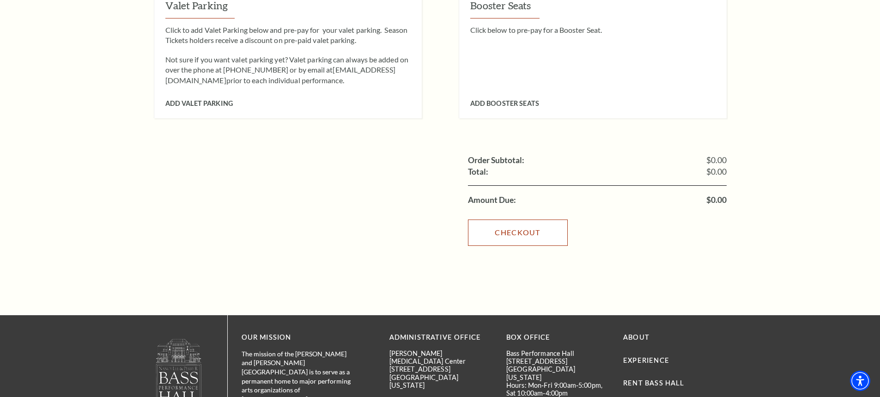
click at [523, 219] on link "Checkout" at bounding box center [518, 232] width 100 height 26
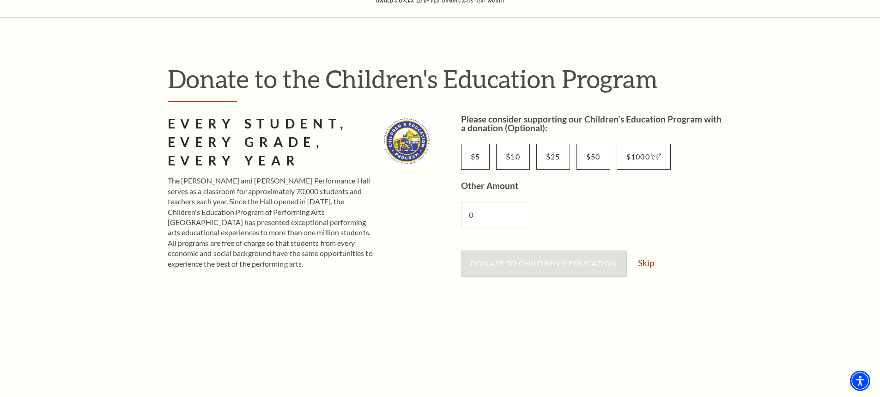
scroll to position [139, 0]
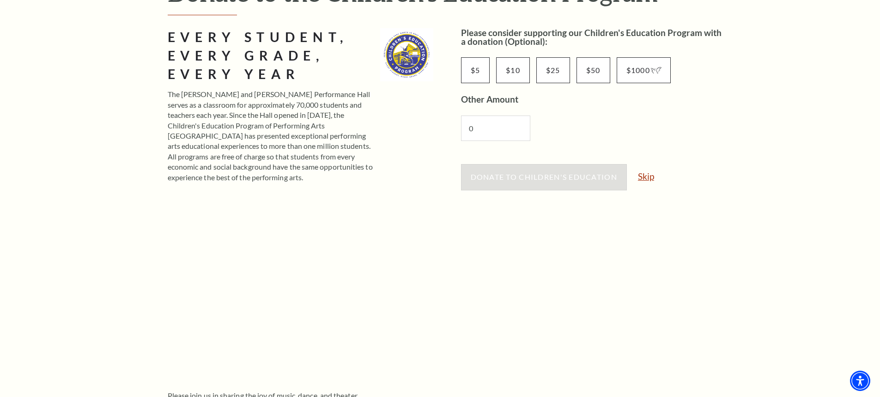
click at [642, 179] on link "Skip" at bounding box center [646, 176] width 16 height 9
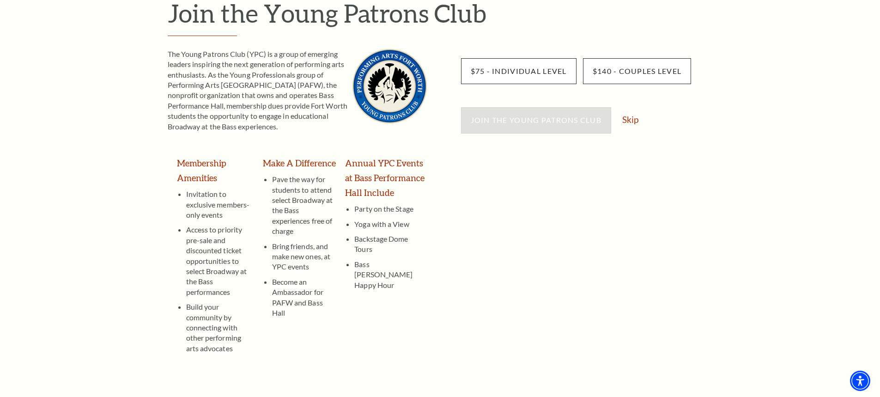
scroll to position [185, 0]
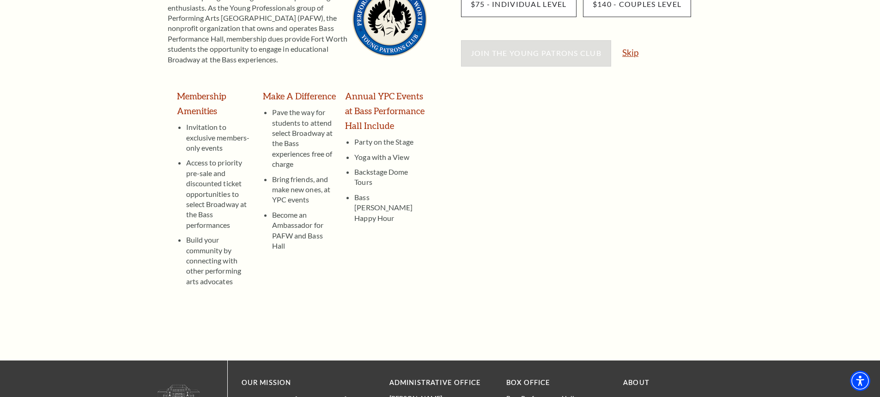
click at [634, 53] on link "Skip" at bounding box center [630, 52] width 16 height 9
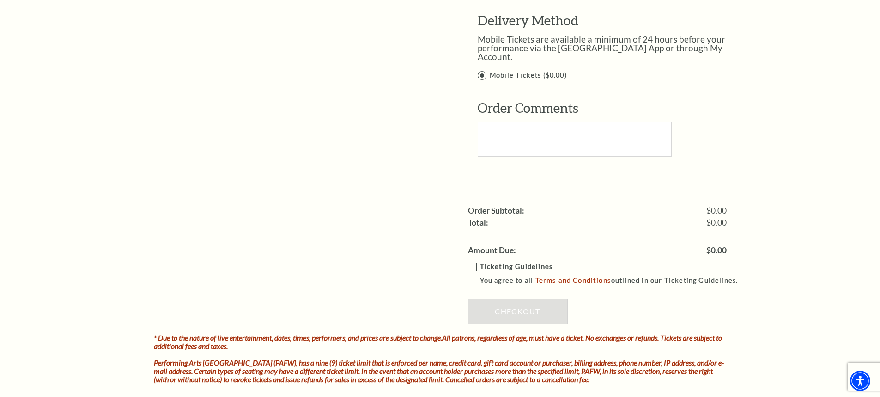
scroll to position [785, 0]
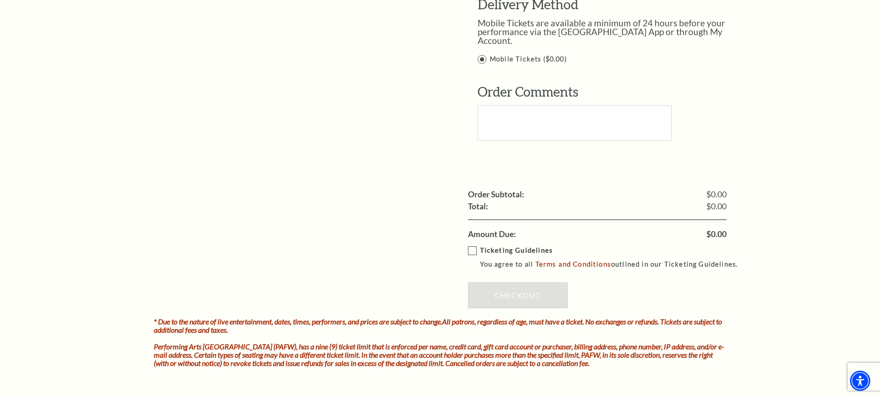
click at [472, 245] on label "Ticketing Guidelines You agree to all Terms and Conditions outlined in our Tick…" at bounding box center [607, 257] width 278 height 25
click at [0, 0] on input "Ticketing Guidelines You agree to all Terms and Conditions outlined in our Tick…" at bounding box center [0, 0] width 0 height 0
click at [508, 287] on link "Checkout" at bounding box center [518, 295] width 100 height 26
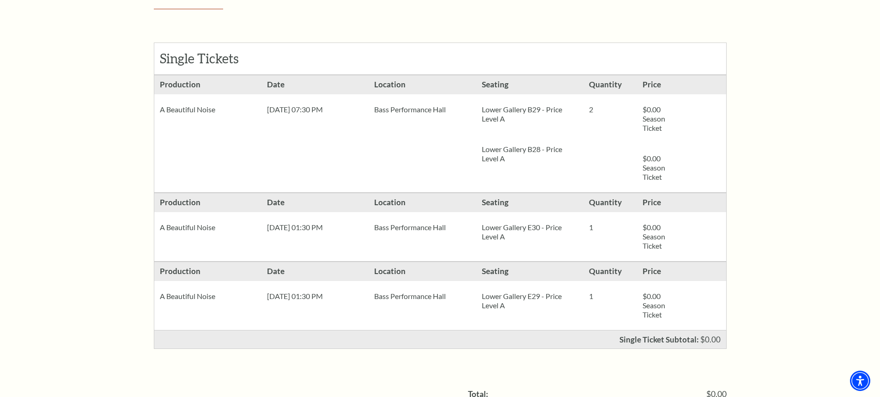
scroll to position [185, 0]
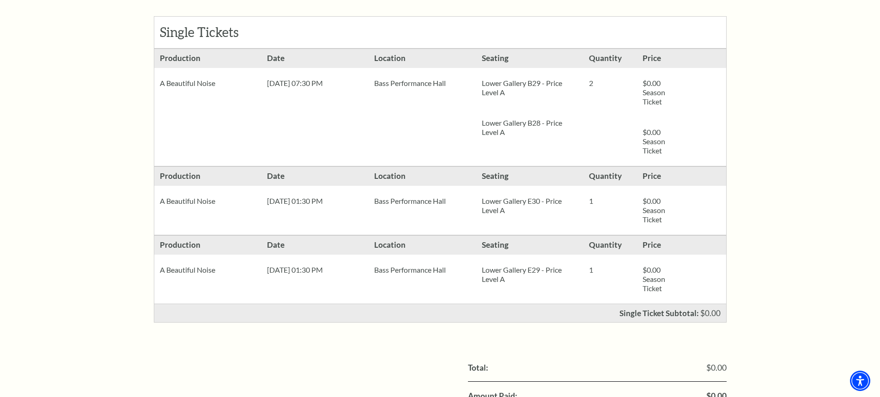
click at [408, 334] on div "Order Confirmation Single Tickets Production Lower Gallery B29 - Price Level A" at bounding box center [440, 198] width 573 height 506
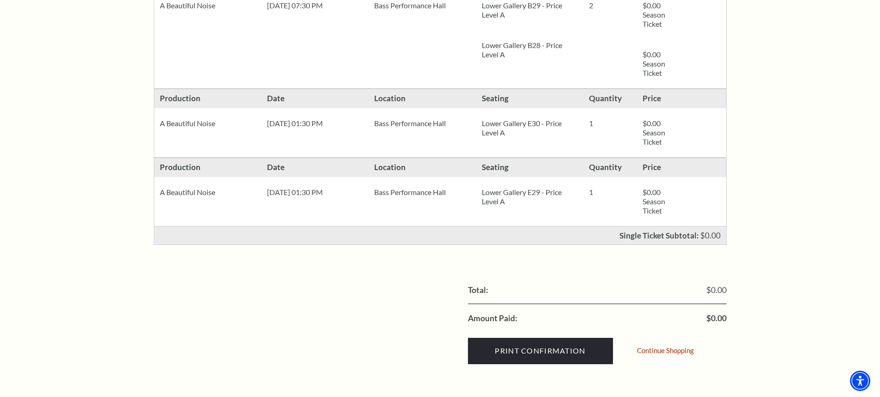
scroll to position [355, 0]
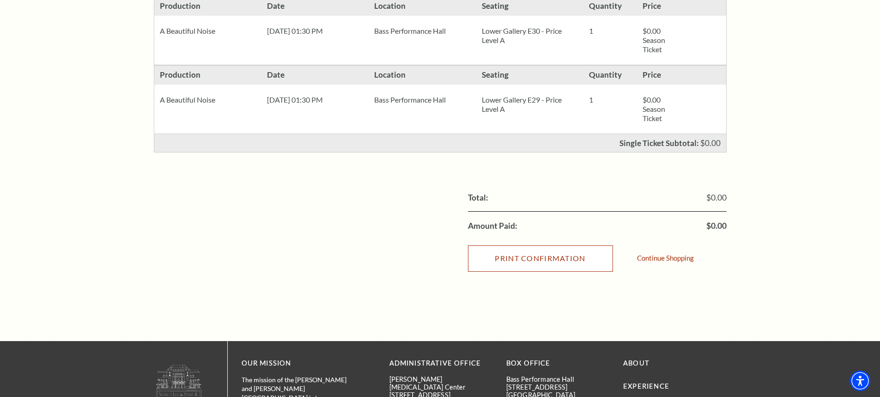
click at [512, 263] on input "Print Confirmation" at bounding box center [540, 258] width 145 height 26
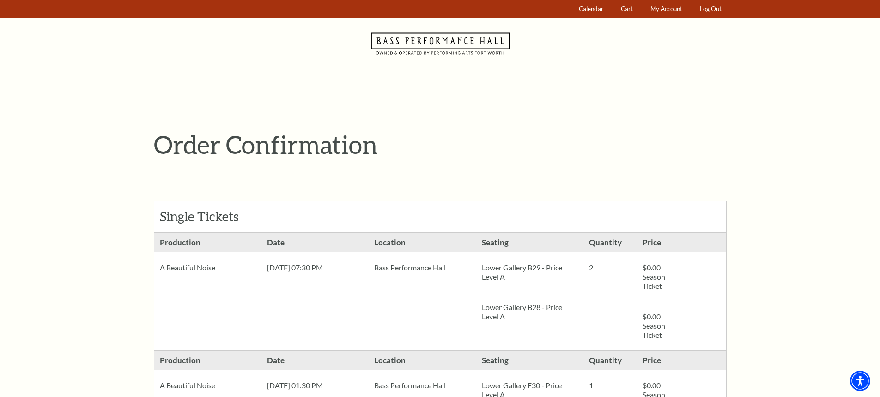
scroll to position [0, 0]
